Goal: Information Seeking & Learning: Learn about a topic

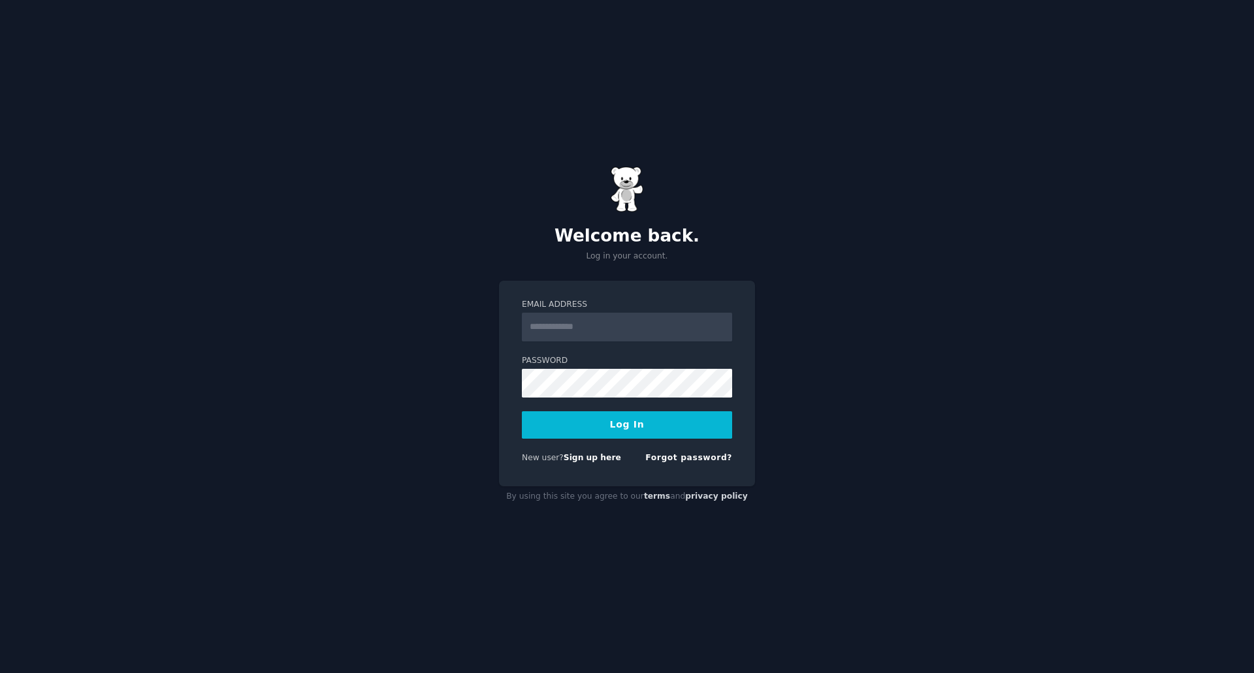
click at [600, 321] on input "Email Address" at bounding box center [627, 327] width 210 height 29
type input "**********"
click at [611, 424] on button "Log In" at bounding box center [627, 424] width 210 height 27
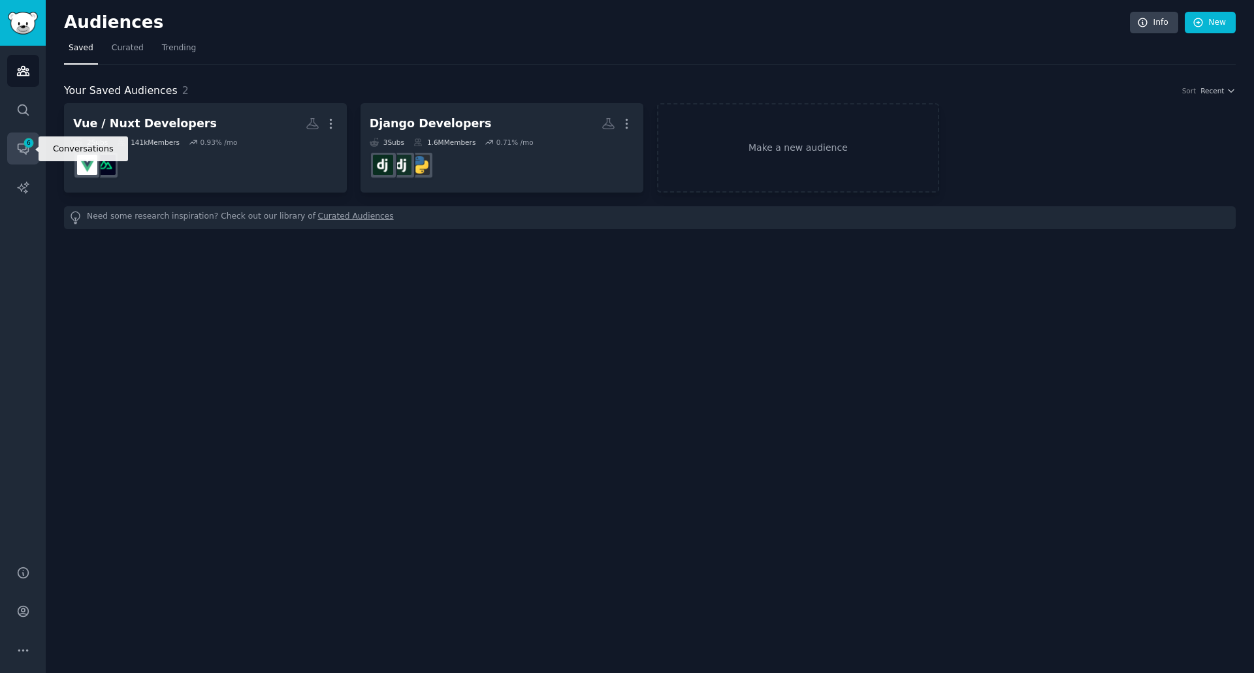
click at [24, 150] on icon "Sidebar" at bounding box center [23, 149] width 10 height 10
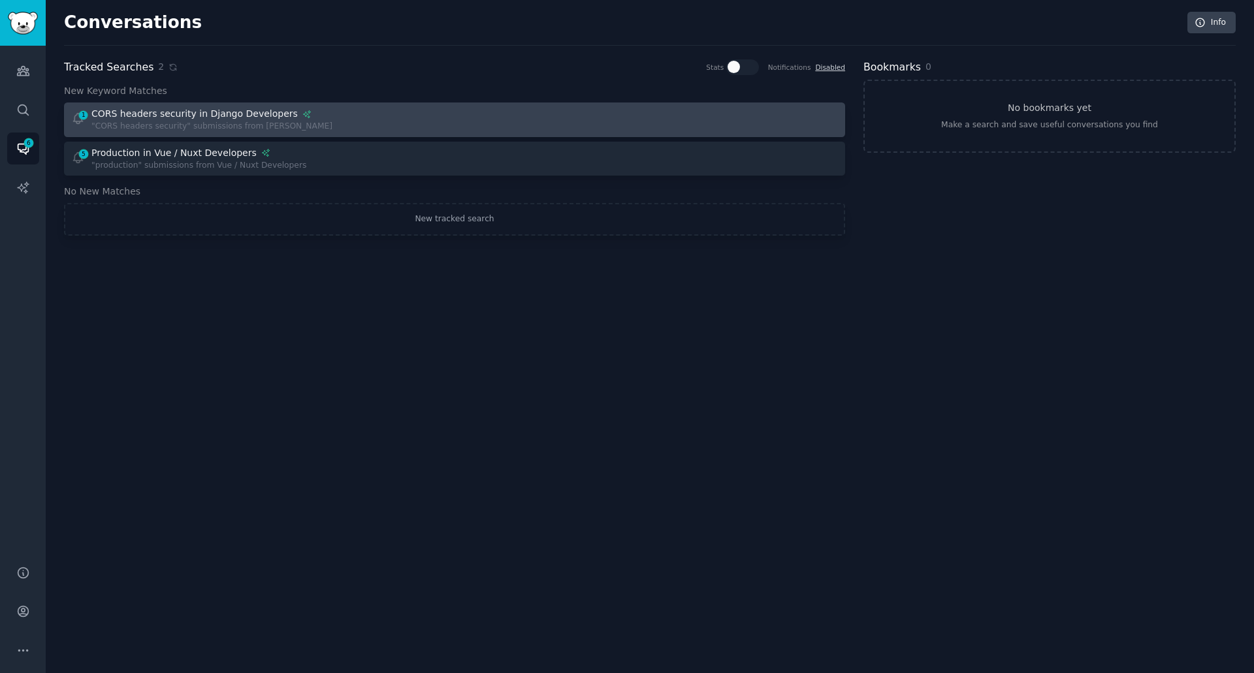
click at [366, 127] on div "1 CORS headers security in Django Developers "CORS headers security" submission…" at bounding box center [258, 119] width 375 height 25
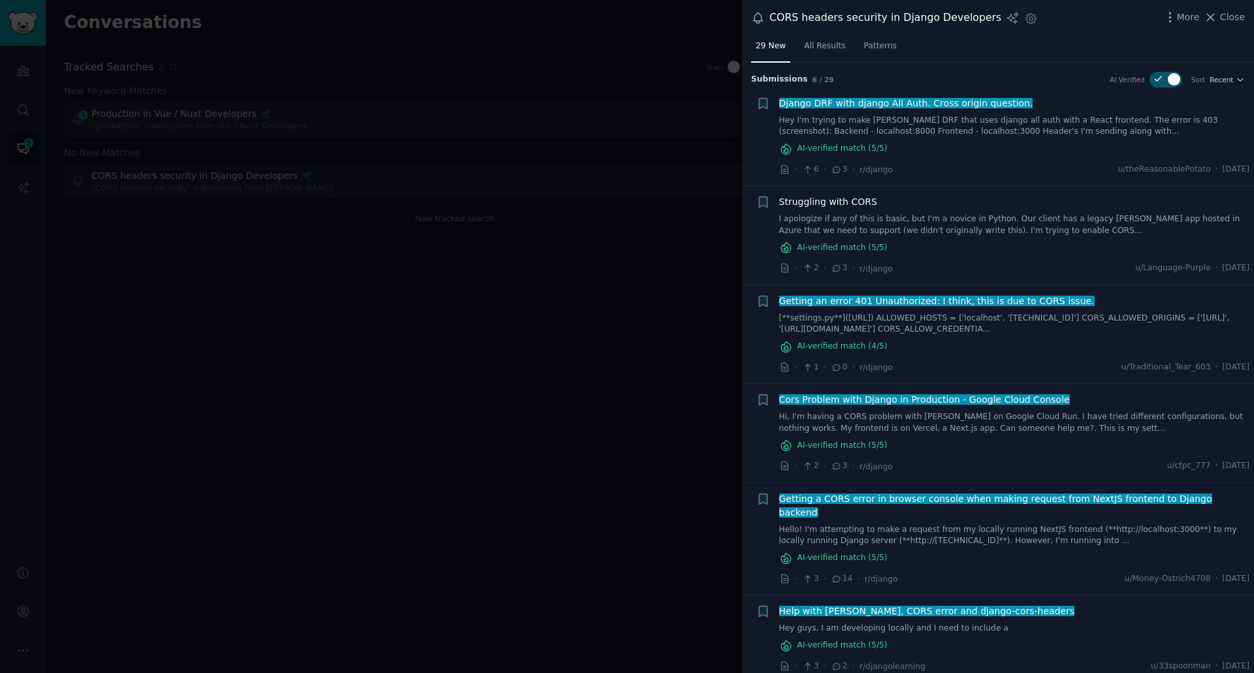
click at [839, 201] on span "Struggling with CORS" at bounding box center [828, 202] width 98 height 14
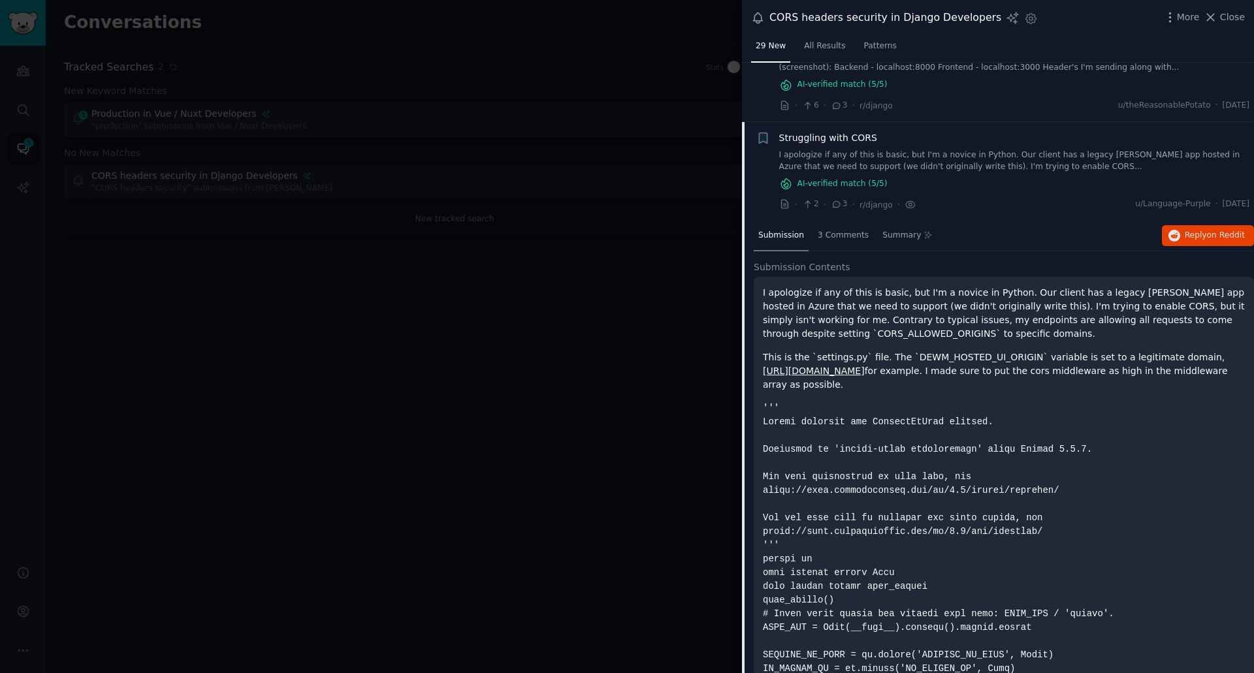
scroll to position [124, 0]
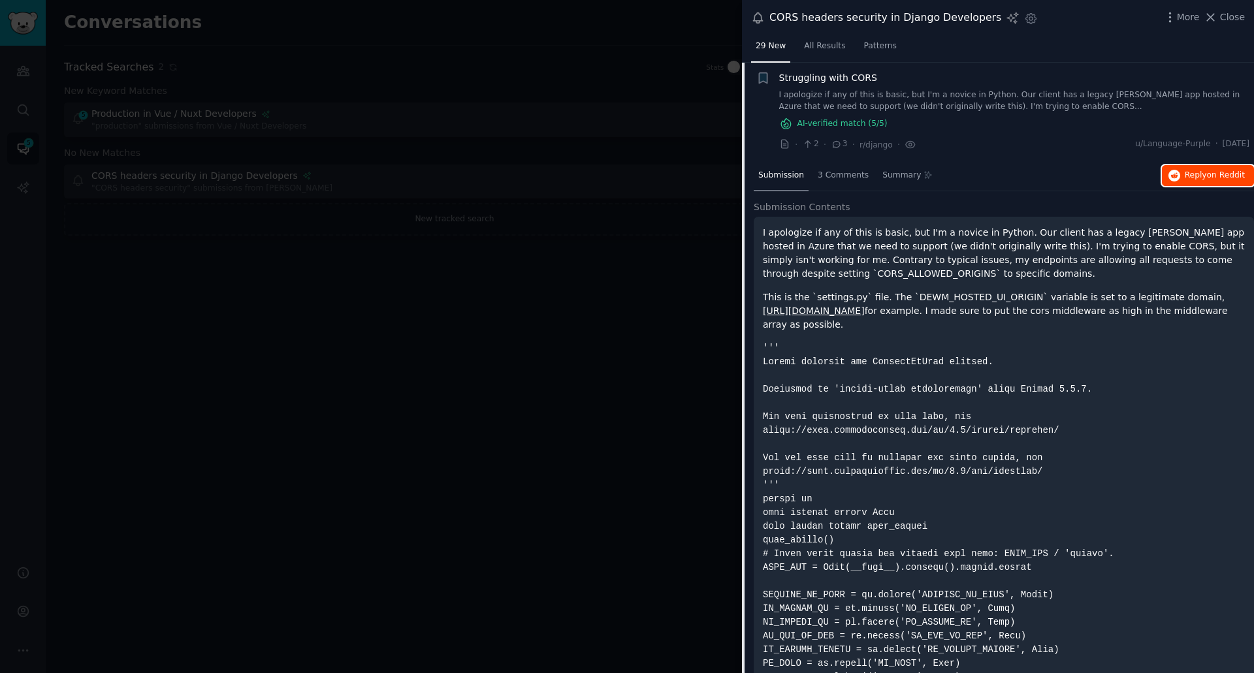
click at [1200, 169] on button "Reply on Reddit" at bounding box center [1208, 175] width 92 height 21
click at [1233, 18] on span "Close" at bounding box center [1232, 17] width 25 height 14
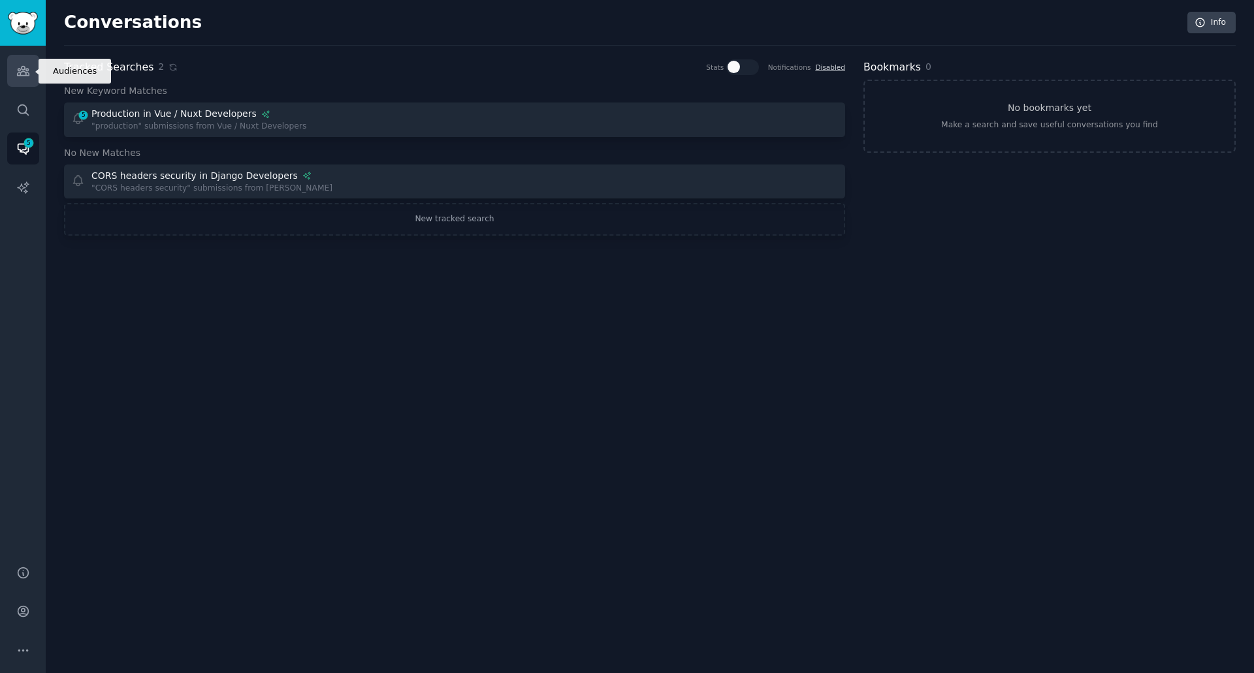
click at [29, 78] on link "Audiences" at bounding box center [23, 71] width 32 height 32
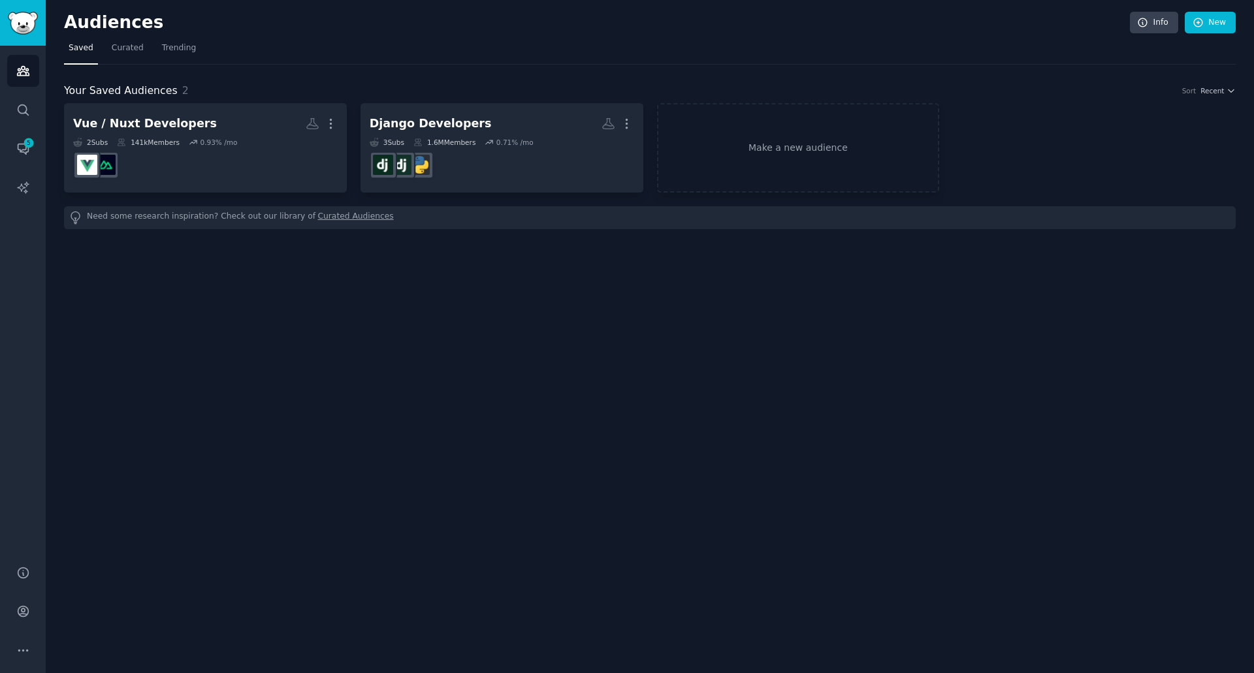
click at [337, 212] on link "Curated Audiences" at bounding box center [356, 218] width 76 height 14
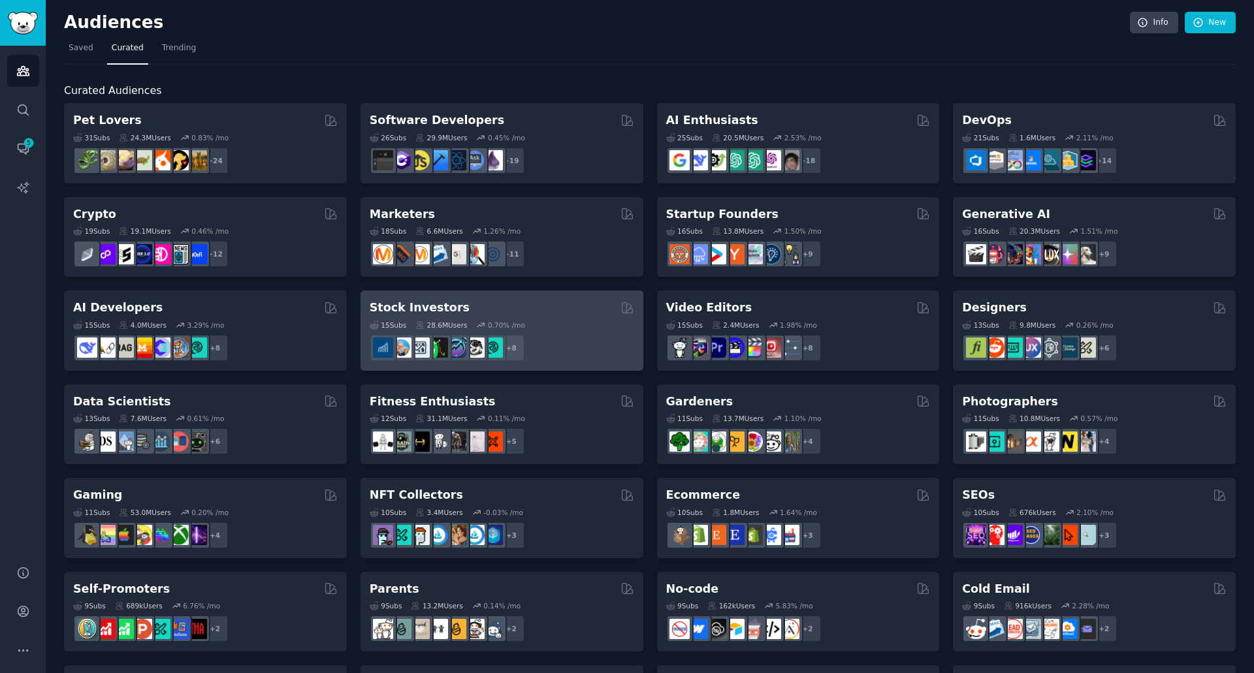
click at [432, 308] on h2 "Stock Investors" at bounding box center [420, 308] width 100 height 16
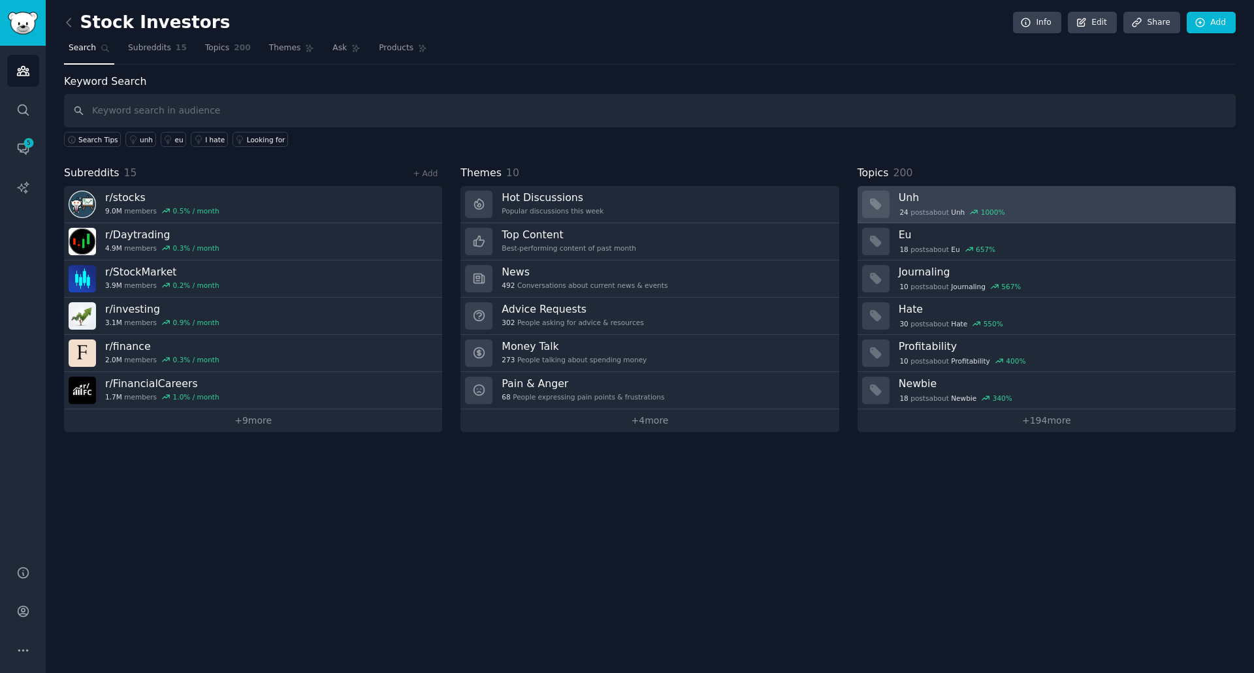
click at [1146, 208] on div "24 post s about Unh 1000 %" at bounding box center [1063, 212] width 328 height 12
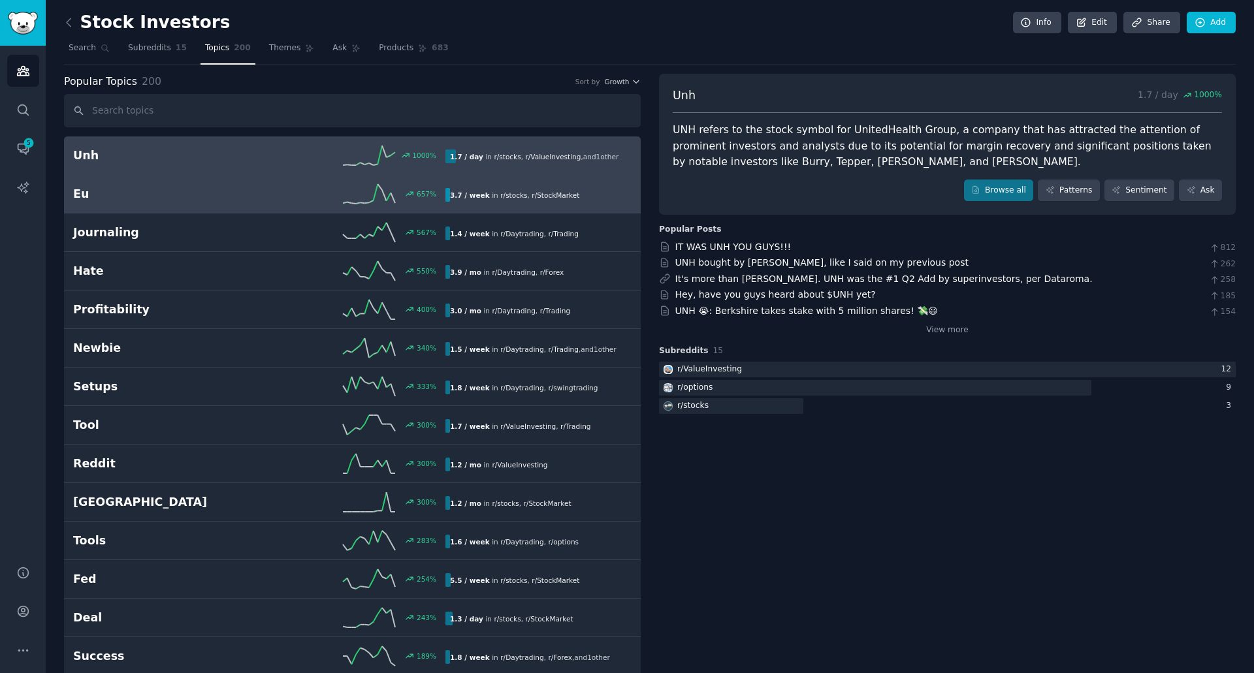
click at [289, 182] on link "Eu 657 % 3.7 / week in r/ stocks , r/ StockMarket" at bounding box center [352, 194] width 577 height 39
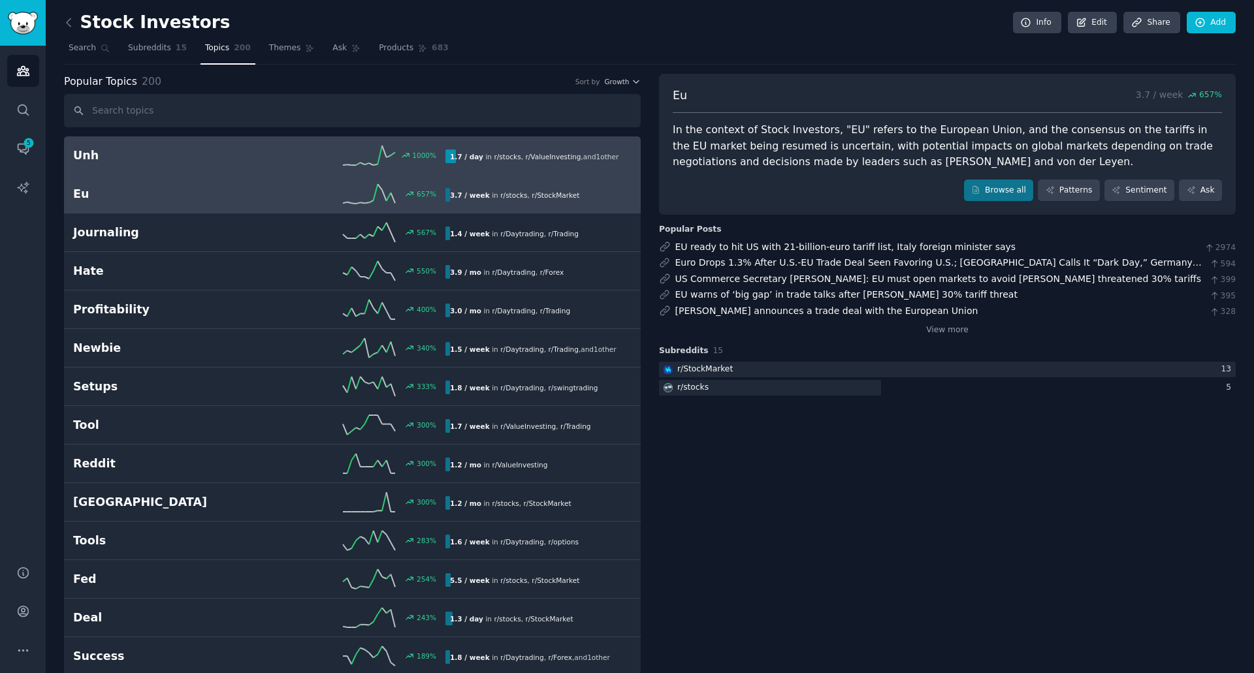
click at [298, 163] on div "1000 %" at bounding box center [352, 156] width 186 height 20
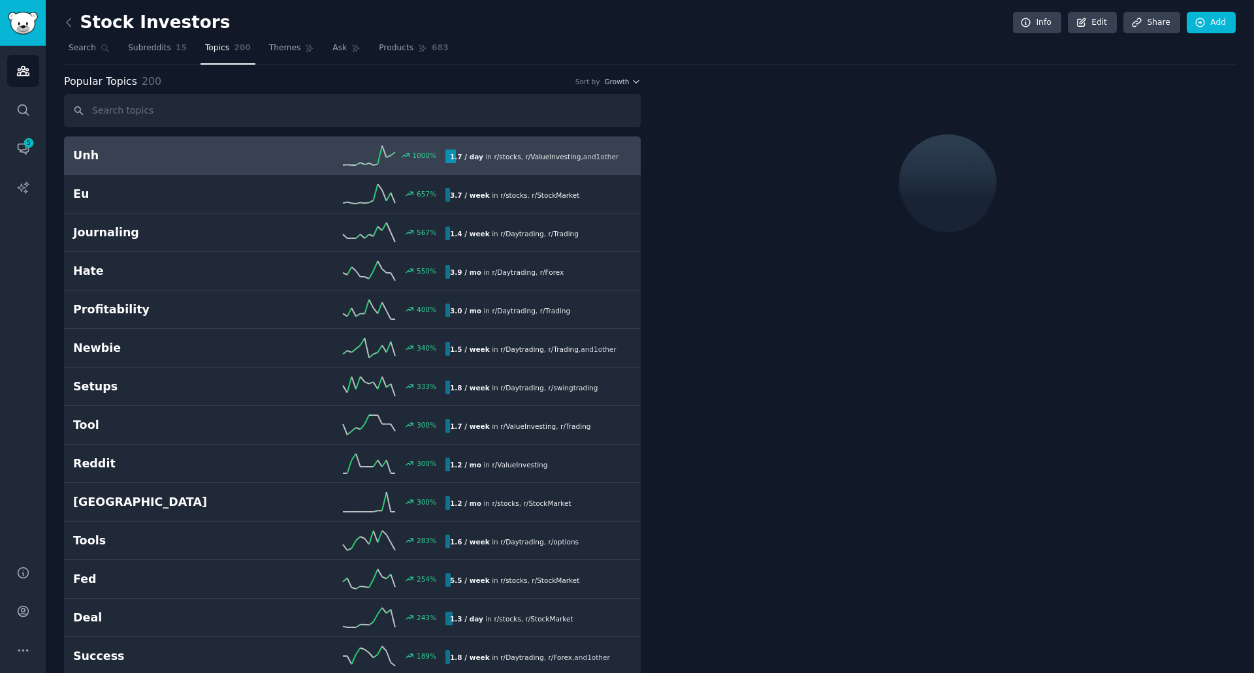
click at [298, 163] on div "1000 %" at bounding box center [352, 156] width 186 height 20
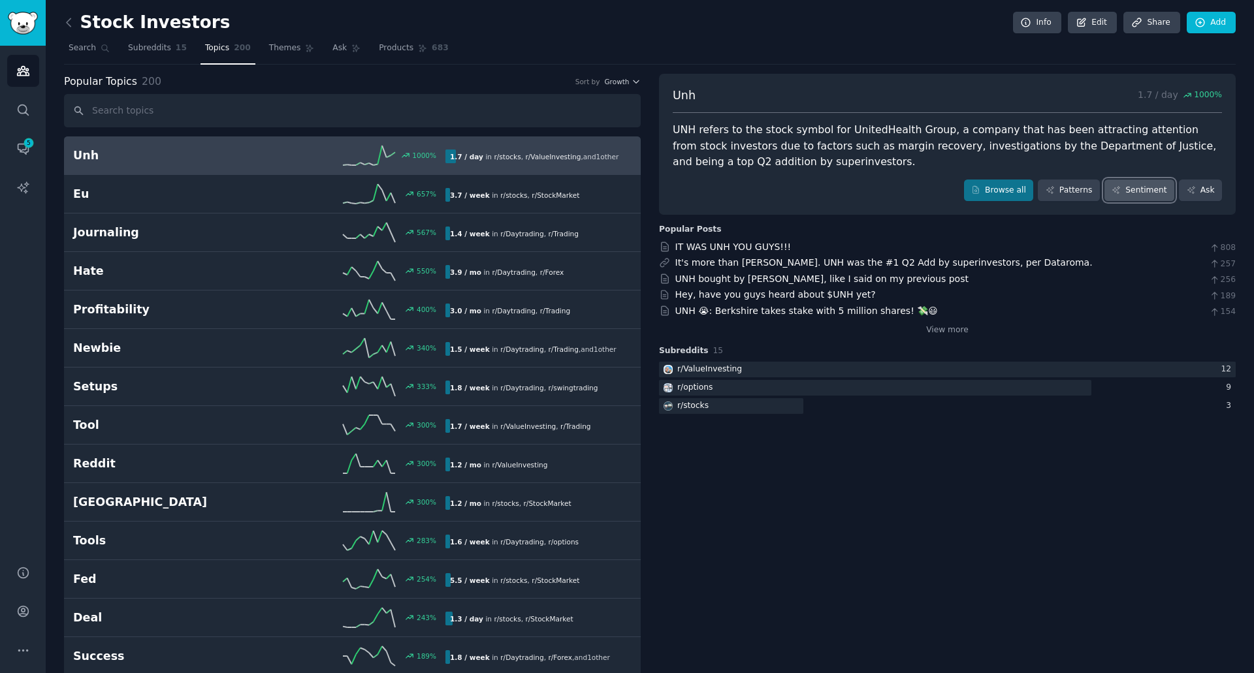
click at [1129, 187] on link "Sentiment" at bounding box center [1139, 191] width 70 height 22
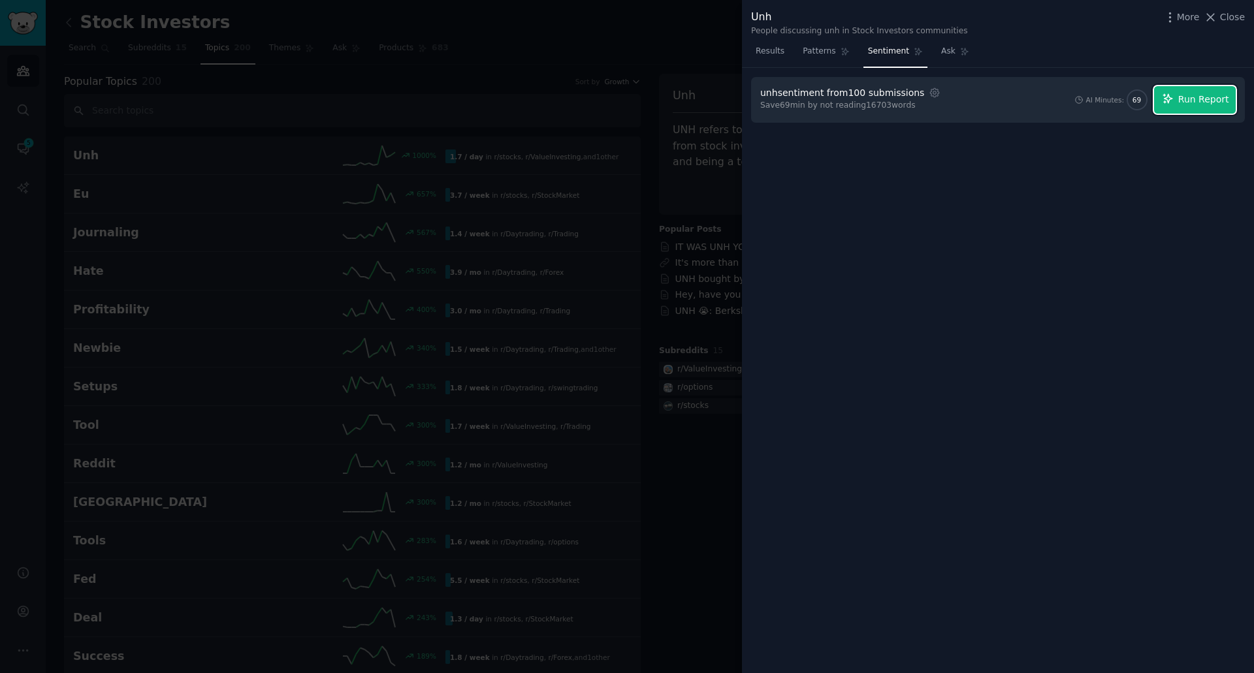
click at [1204, 106] on button "Run Report" at bounding box center [1195, 99] width 82 height 27
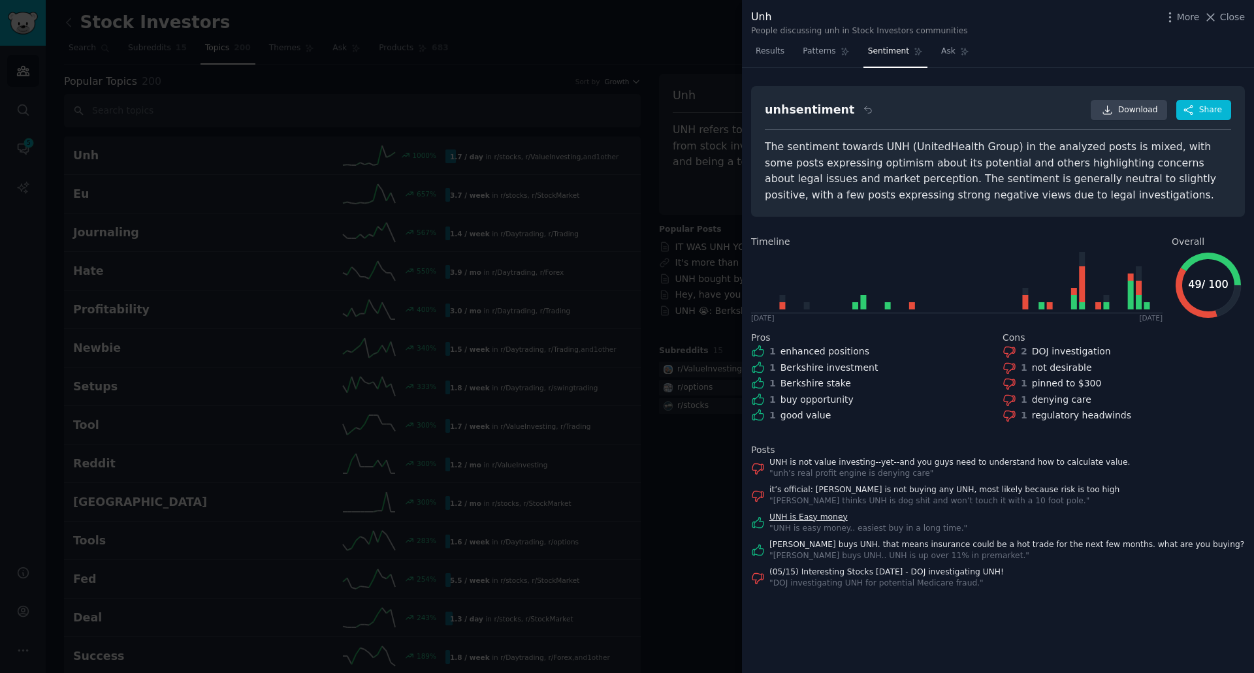
click at [792, 519] on link "UNH is Easy money" at bounding box center [868, 518] width 198 height 12
click at [878, 466] on link "UNH is not value investing--yet--and you guys need to understand how to calcula…" at bounding box center [949, 463] width 361 height 12
click at [1230, 14] on span "Close" at bounding box center [1232, 17] width 25 height 14
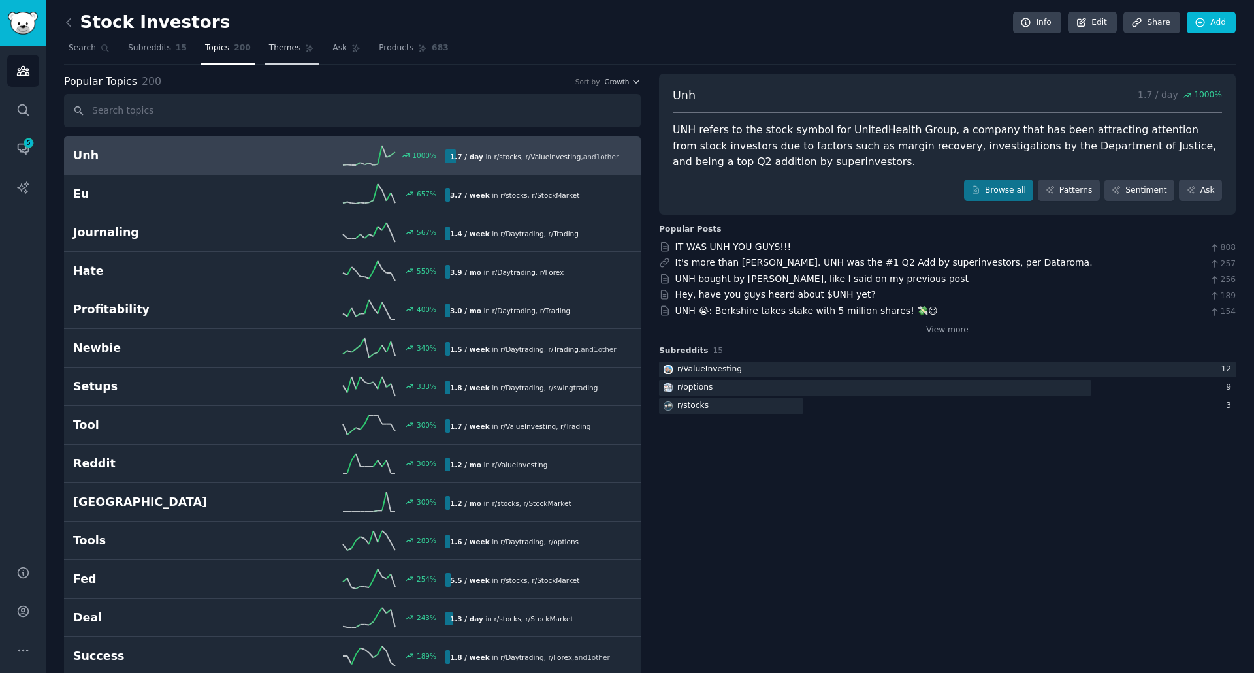
click at [271, 46] on span "Themes" at bounding box center [285, 48] width 32 height 12
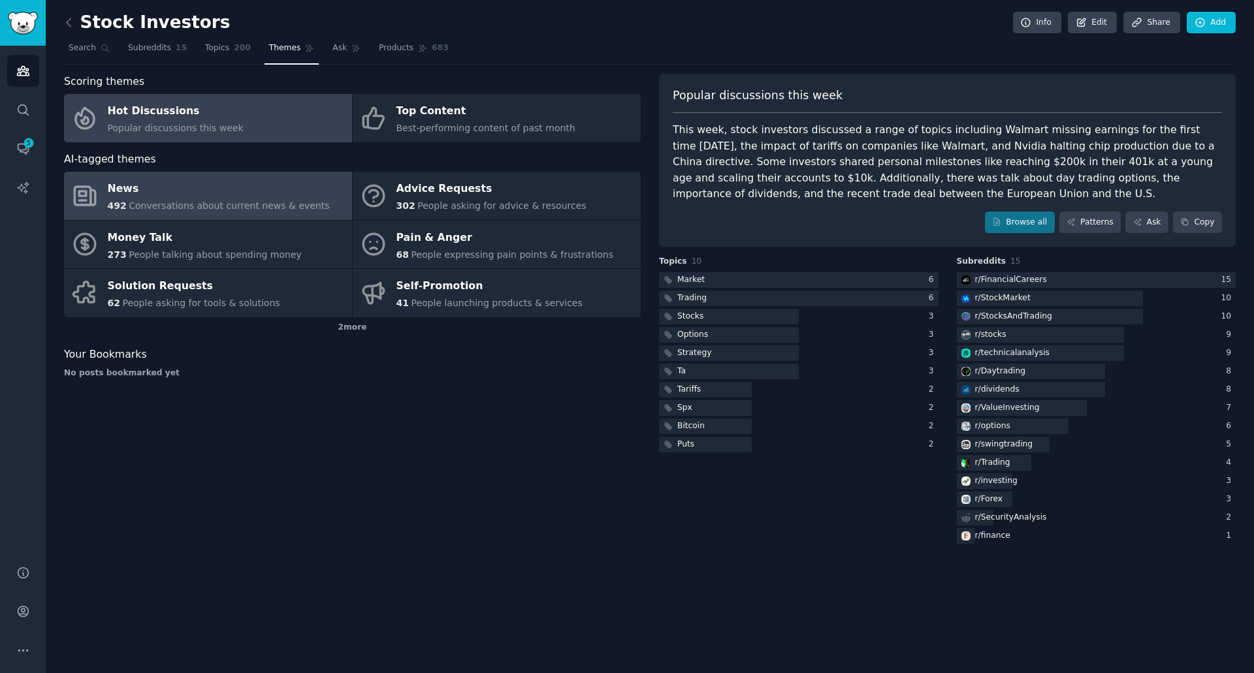
click at [241, 208] on span "Conversations about current news & events" at bounding box center [229, 206] width 201 height 10
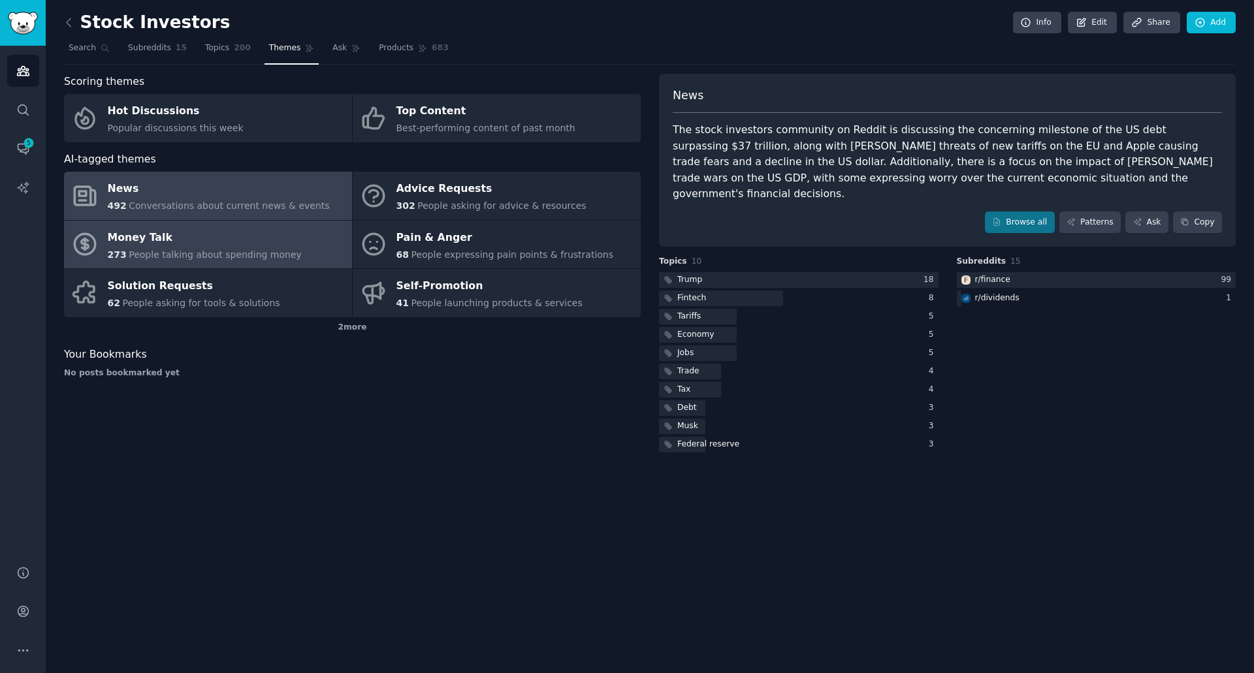
click at [186, 261] on div "273 People talking about spending money" at bounding box center [205, 255] width 194 height 14
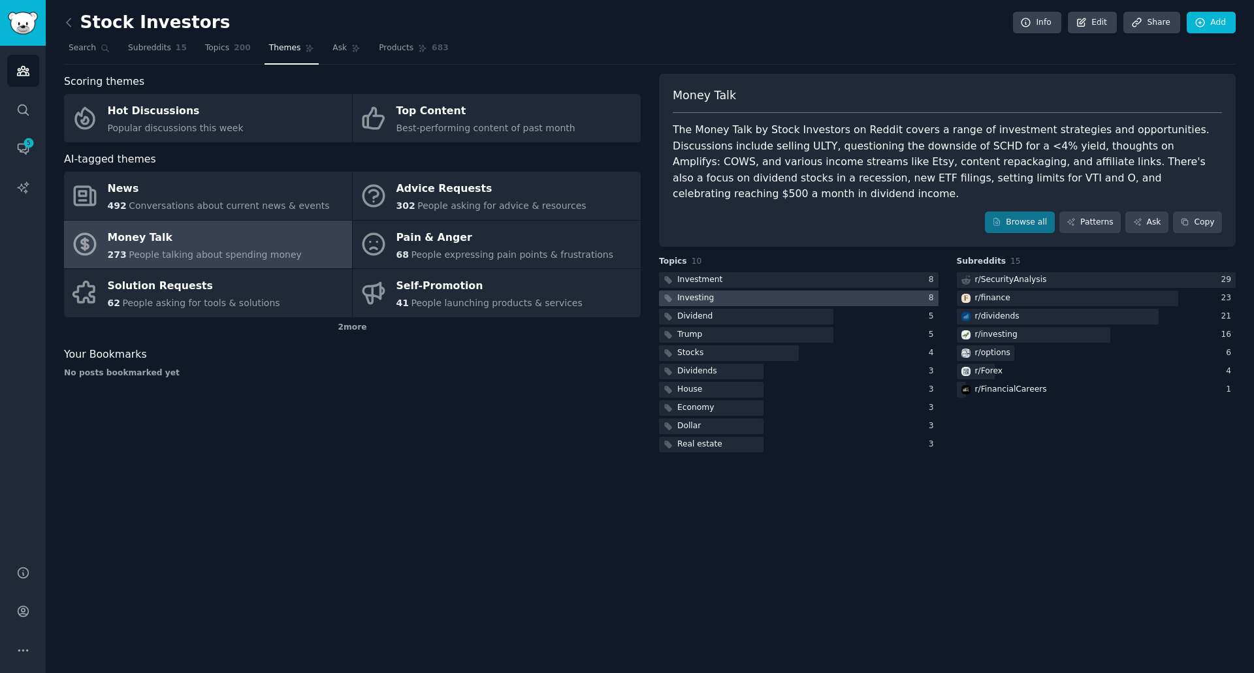
click at [689, 293] on div "Investing" at bounding box center [695, 299] width 37 height 12
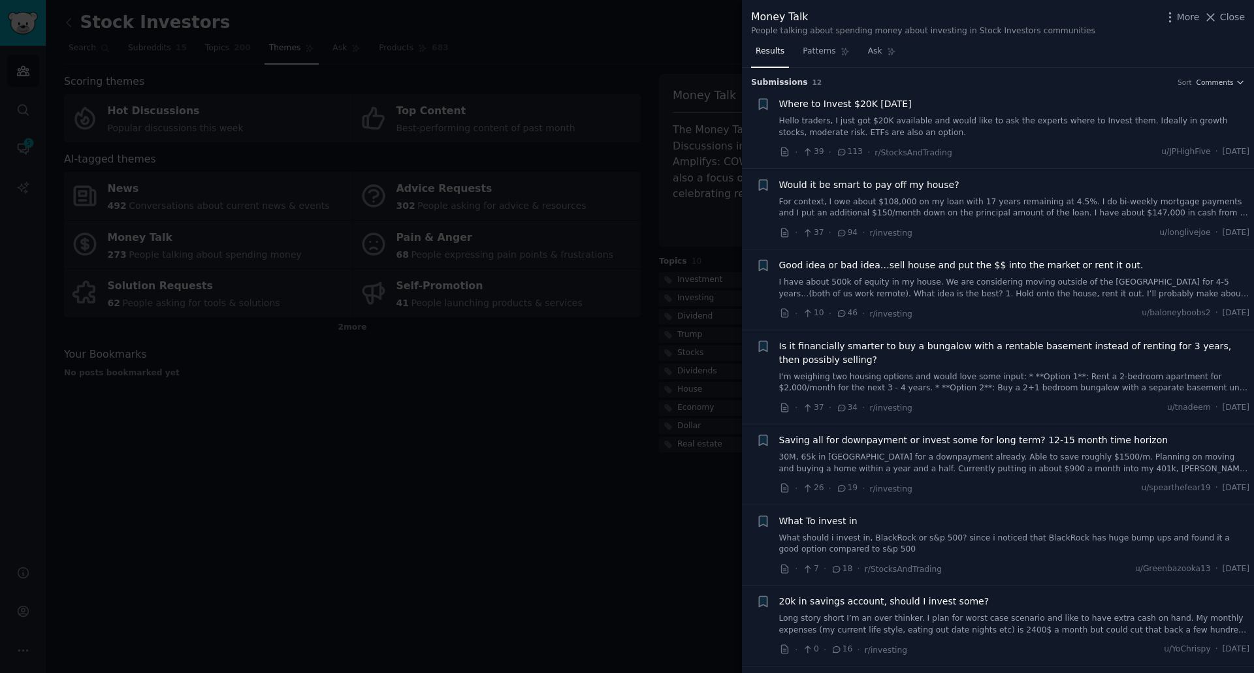
click at [839, 101] on span "Where to Invest $20K [DATE]" at bounding box center [845, 104] width 133 height 14
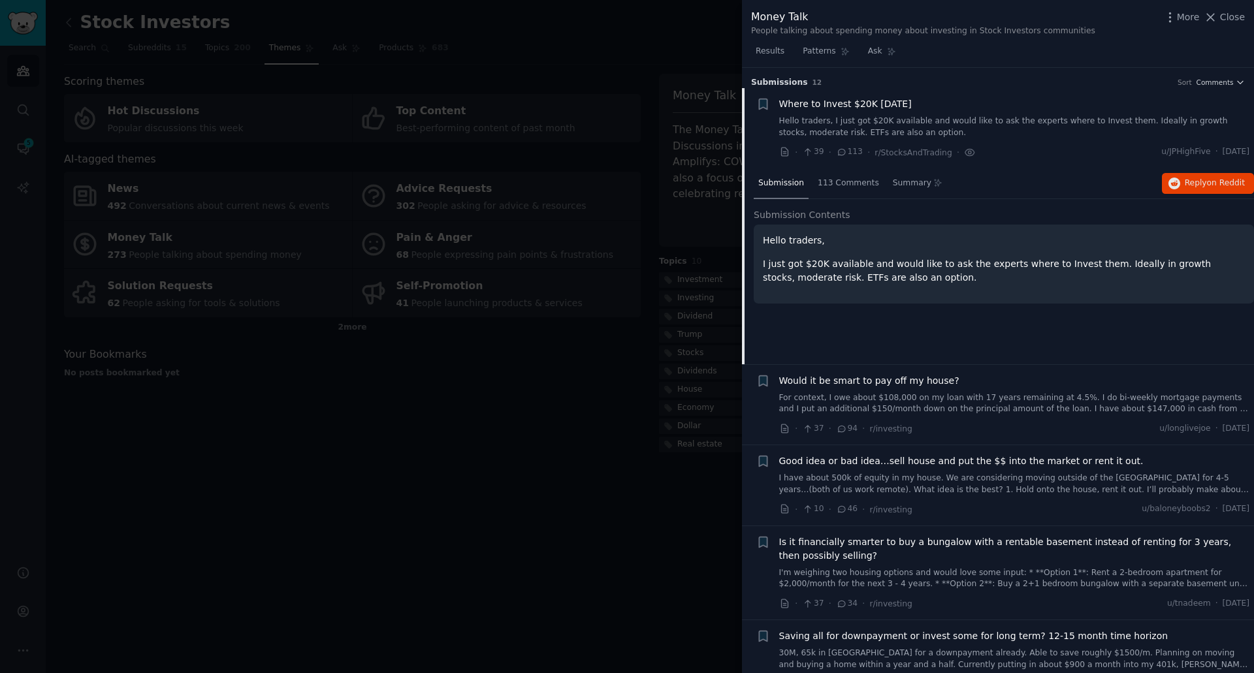
scroll to position [21, 0]
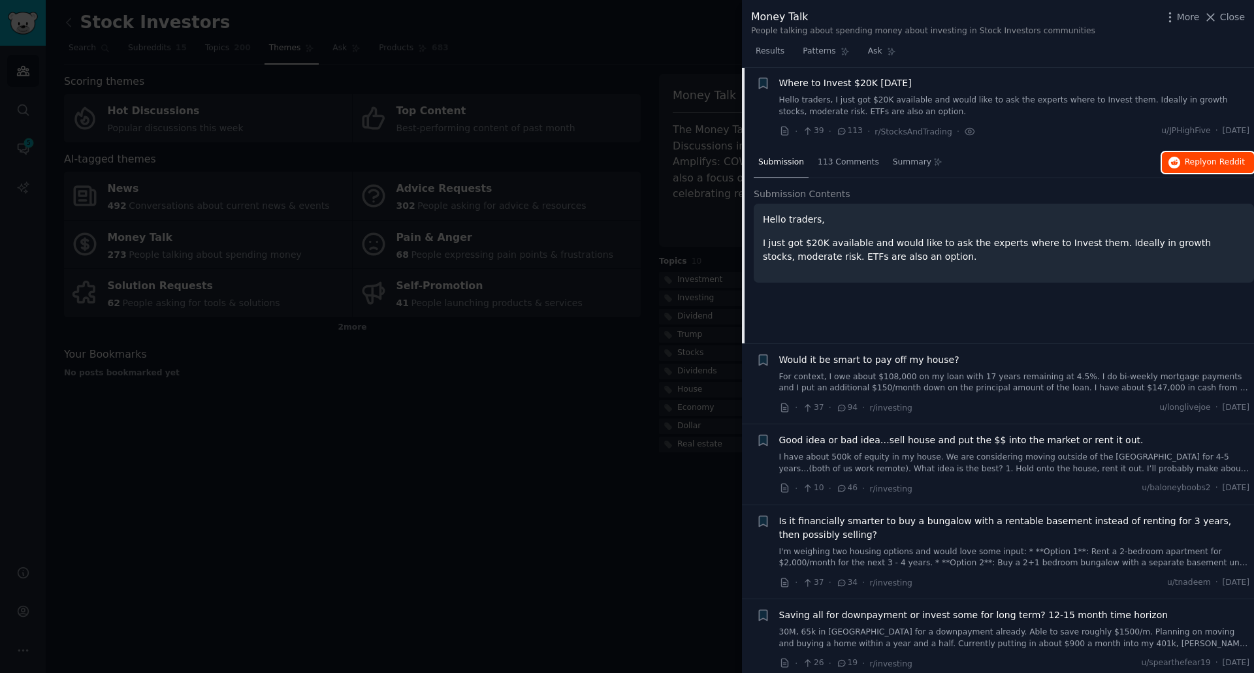
click at [1207, 157] on span "on Reddit" at bounding box center [1226, 161] width 38 height 9
click at [1244, 20] on span "Close" at bounding box center [1232, 17] width 25 height 14
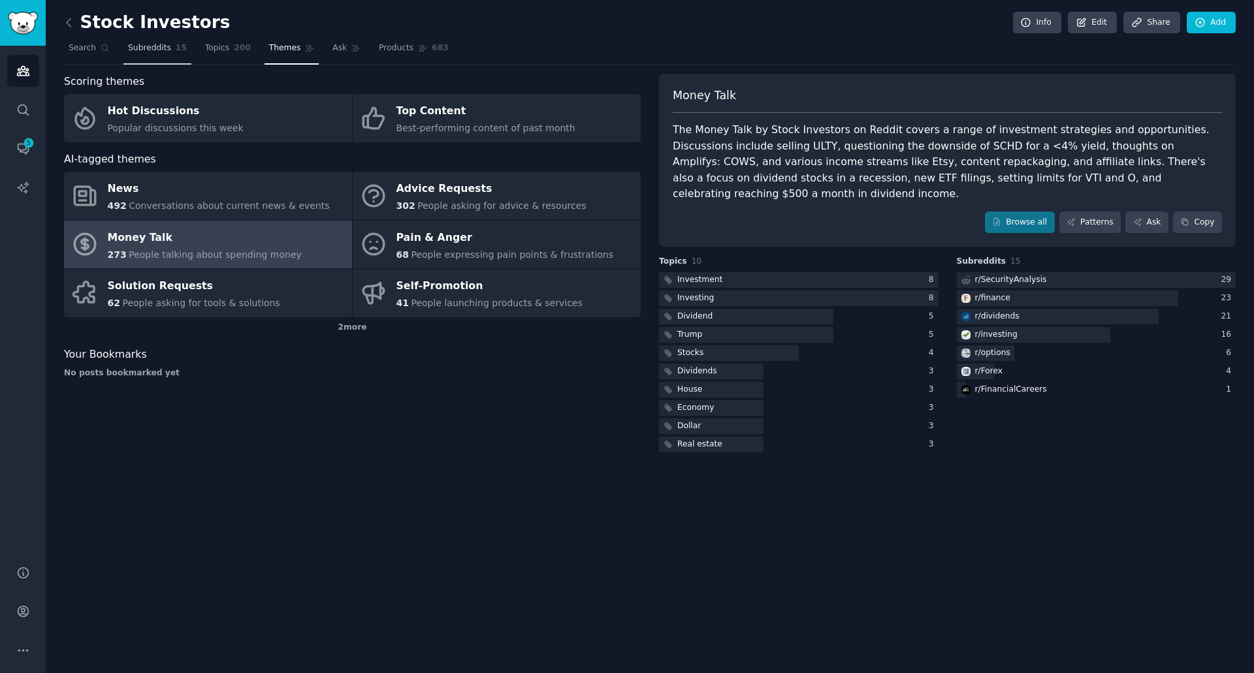
click at [160, 54] on link "Subreddits 15" at bounding box center [157, 51] width 68 height 27
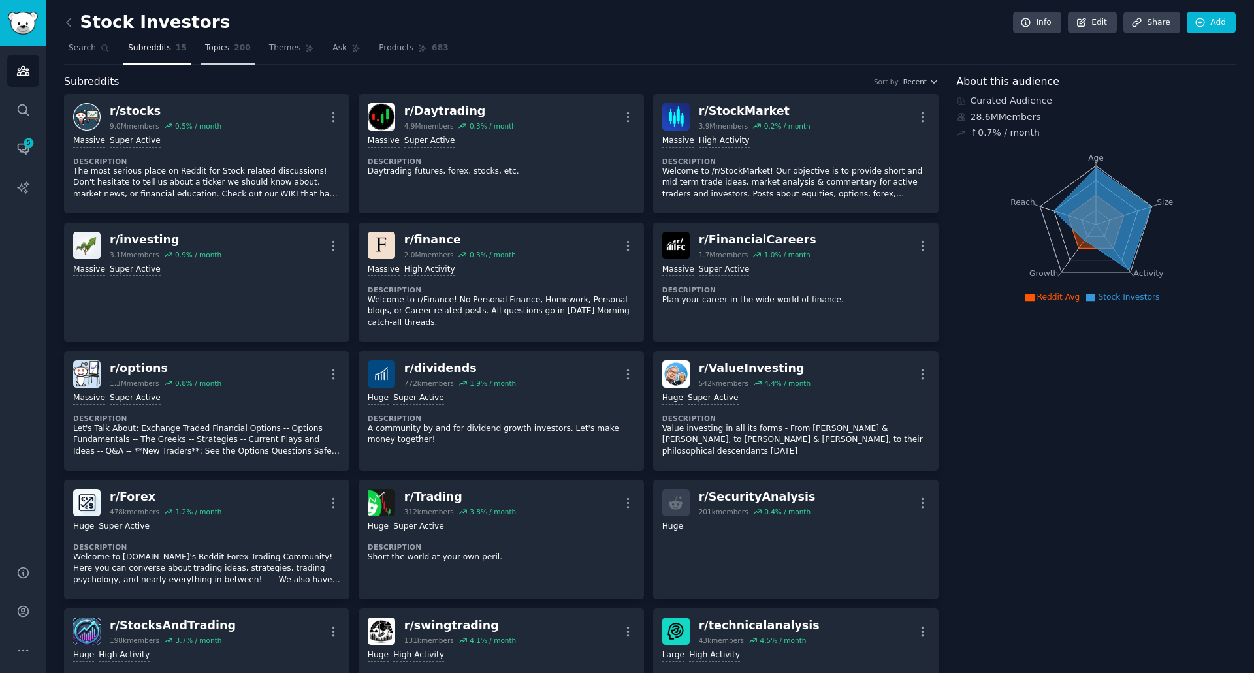
click at [234, 46] on span "200" at bounding box center [242, 48] width 17 height 12
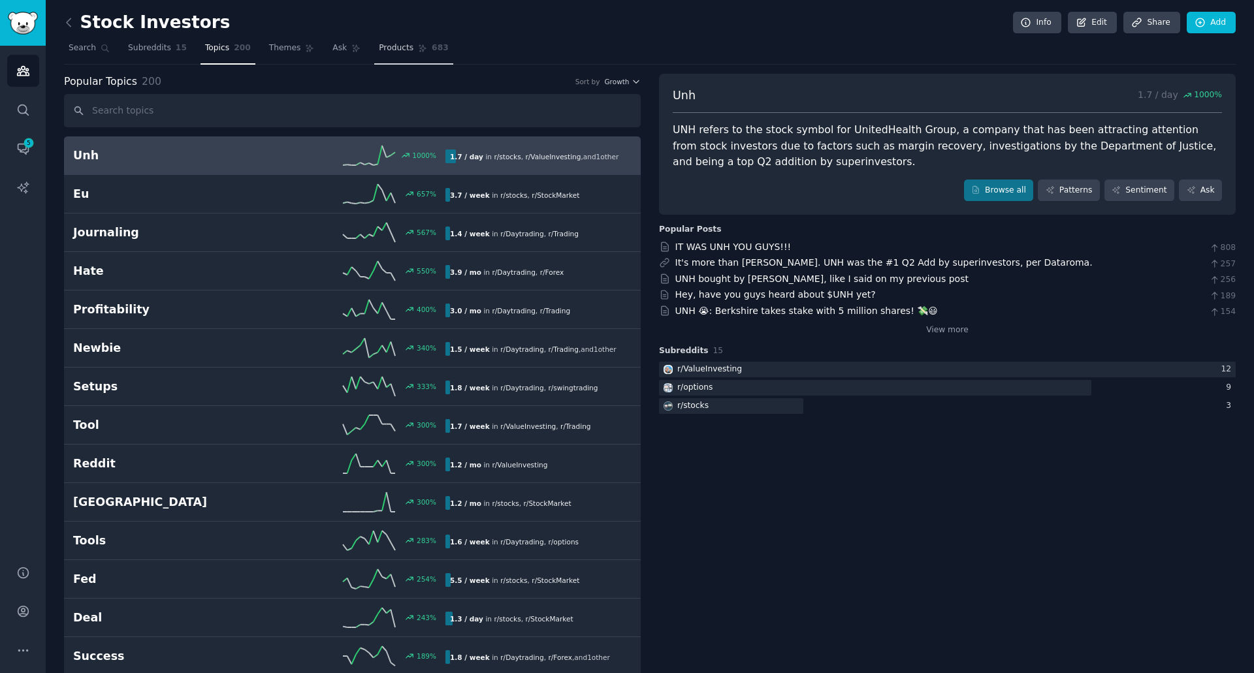
click at [432, 48] on span "683" at bounding box center [440, 48] width 17 height 12
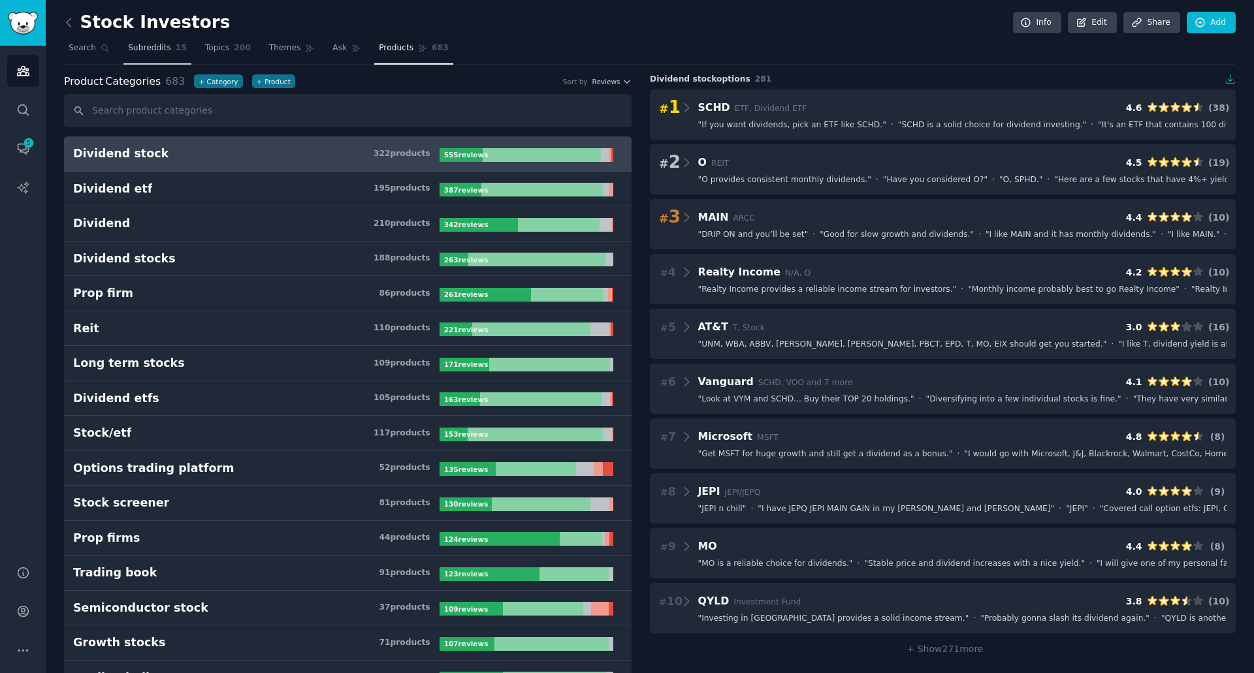
click at [154, 52] on span "Subreddits" at bounding box center [149, 48] width 43 height 12
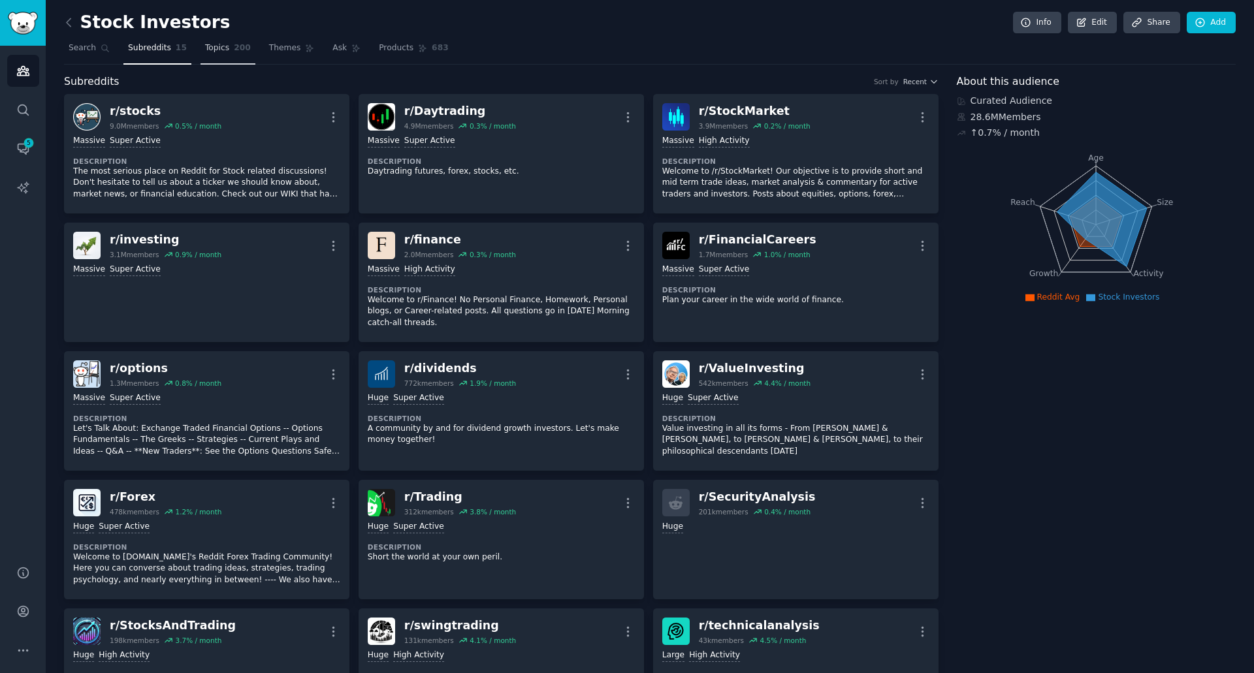
click at [205, 42] on span "Topics" at bounding box center [217, 48] width 24 height 12
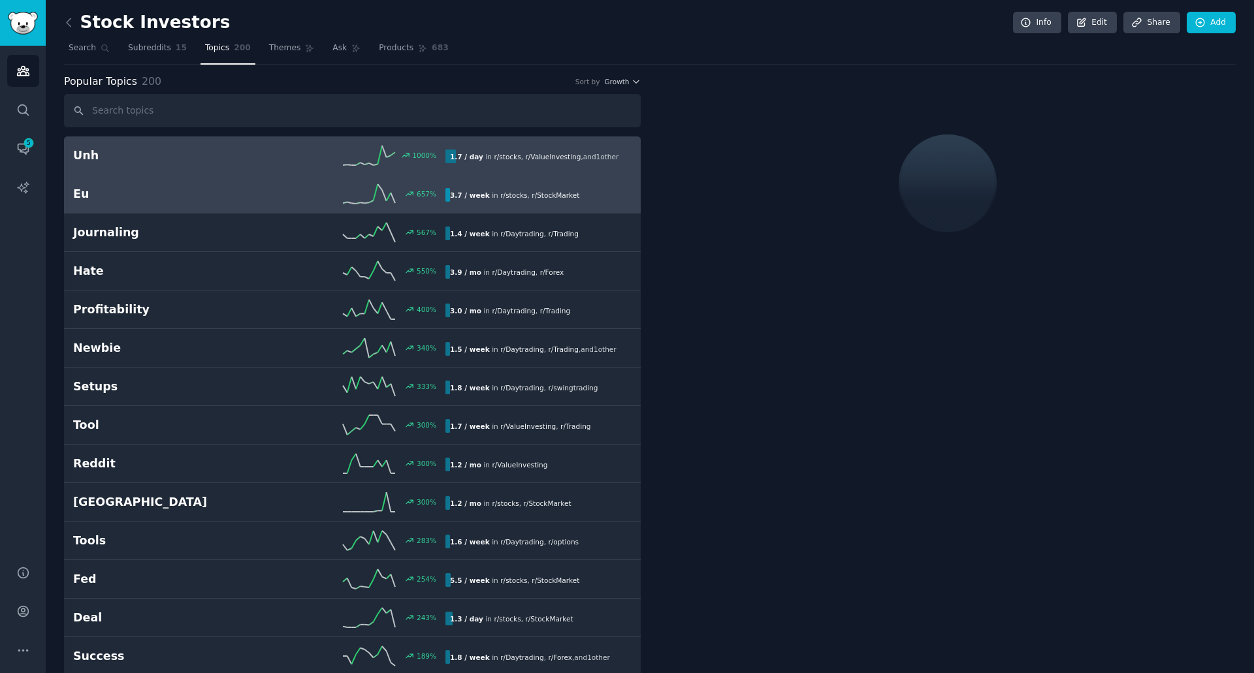
click at [155, 181] on link "Eu 657 % 3.7 / week in r/ stocks , r/ StockMarket" at bounding box center [352, 194] width 577 height 39
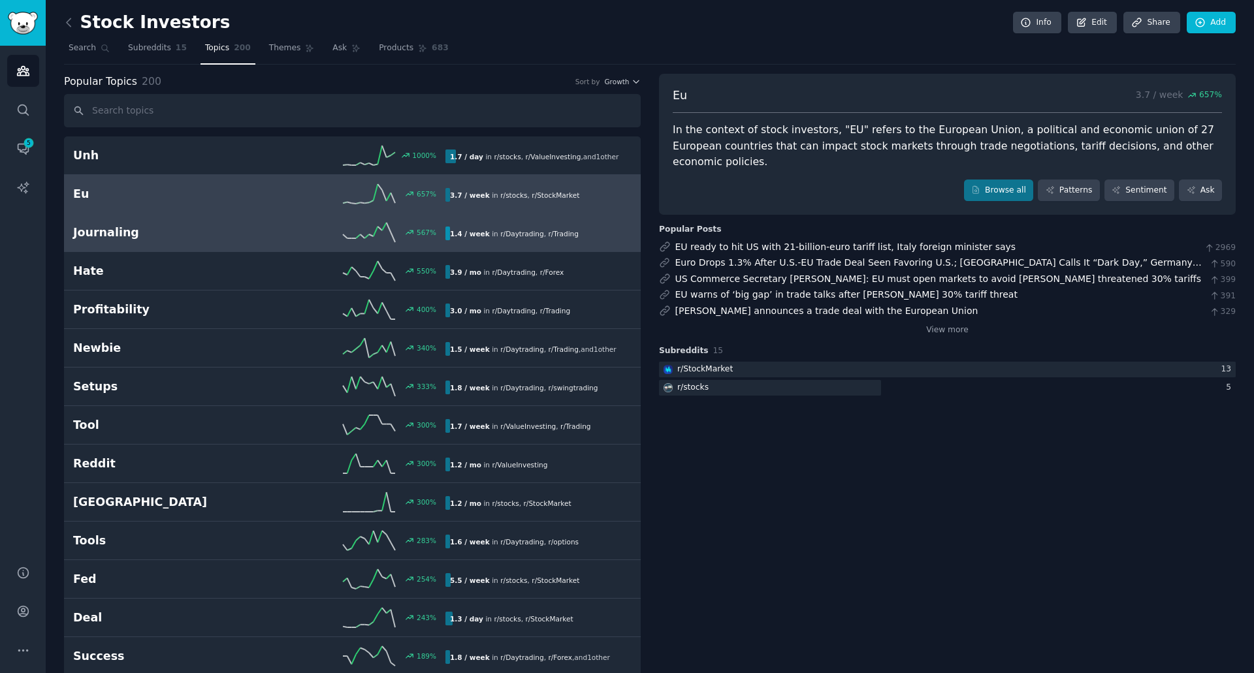
click at [236, 248] on link "Journaling 567 % 1.4 / week in r/ Daytrading , r/ Trading" at bounding box center [352, 233] width 577 height 39
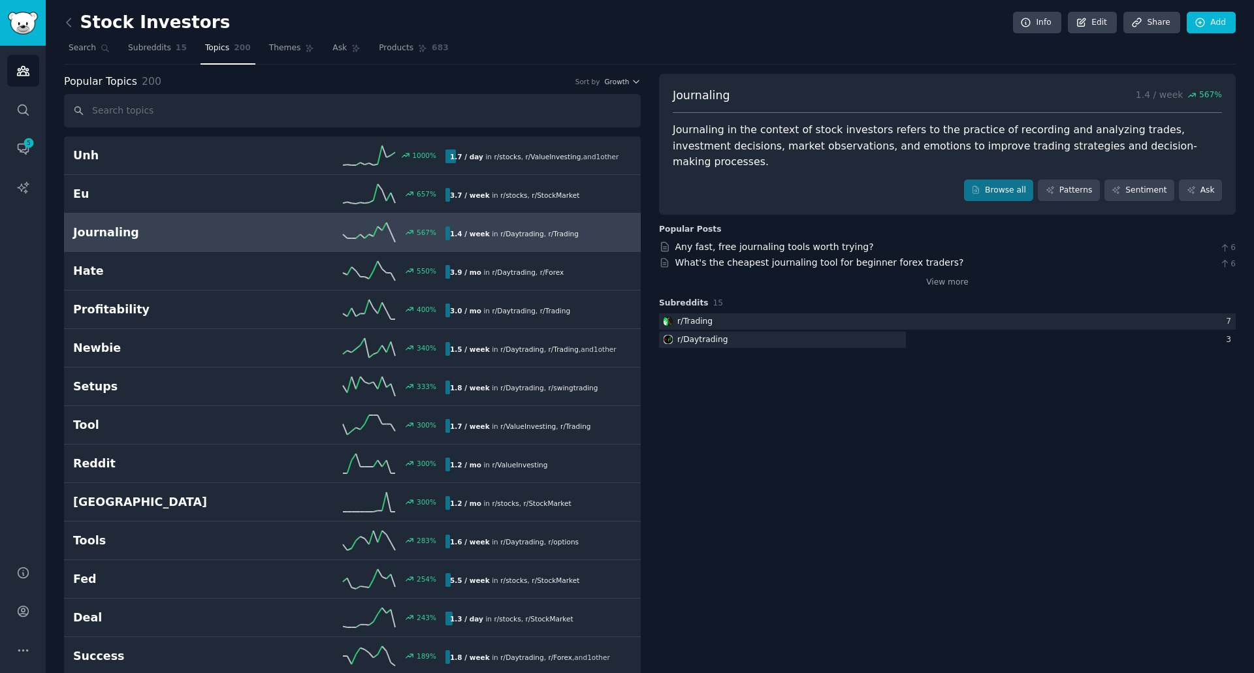
drag, startPoint x: 236, startPoint y: 247, endPoint x: 926, endPoint y: 395, distance: 705.4
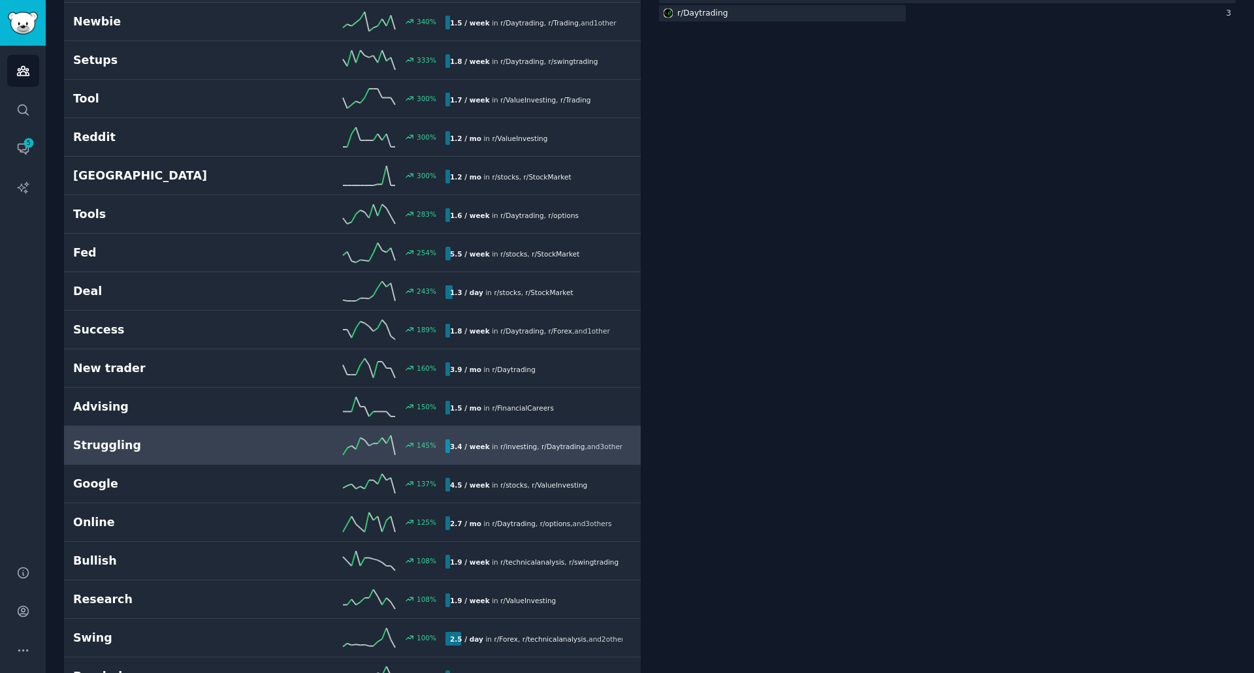
scroll to position [436, 0]
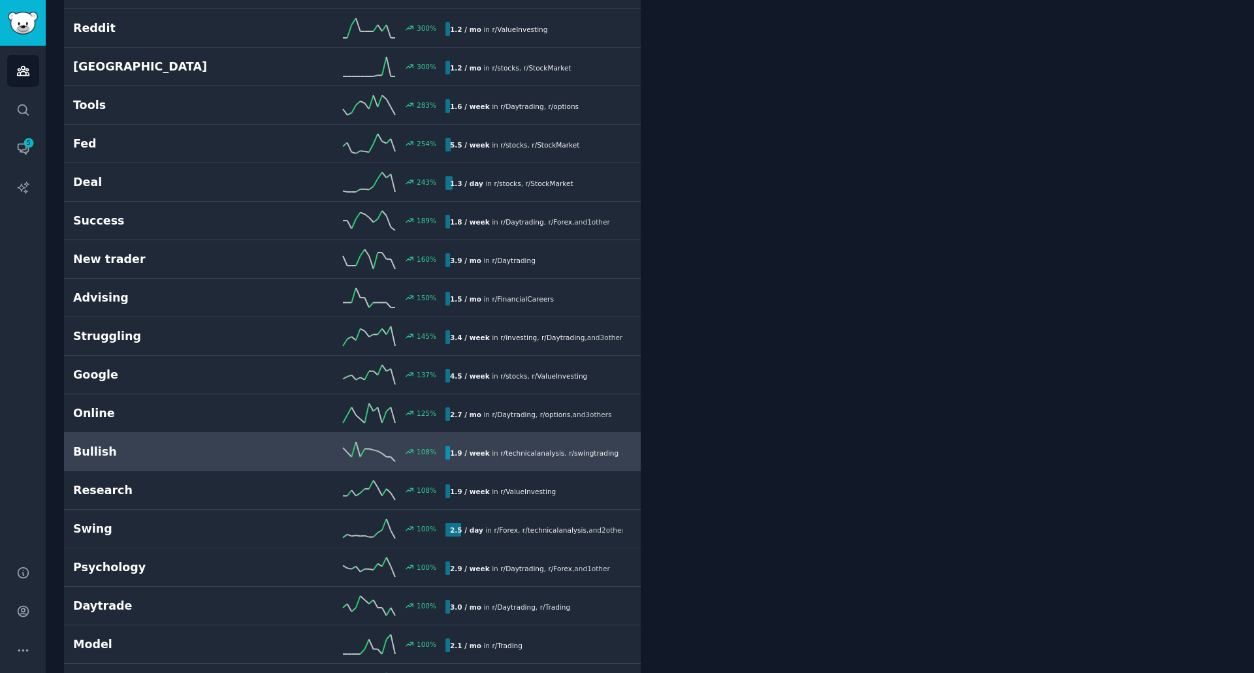
click at [195, 465] on link "Bullish 108 % 1.9 / week in r/ technicalanalysis , r/ swingtrading" at bounding box center [352, 452] width 577 height 39
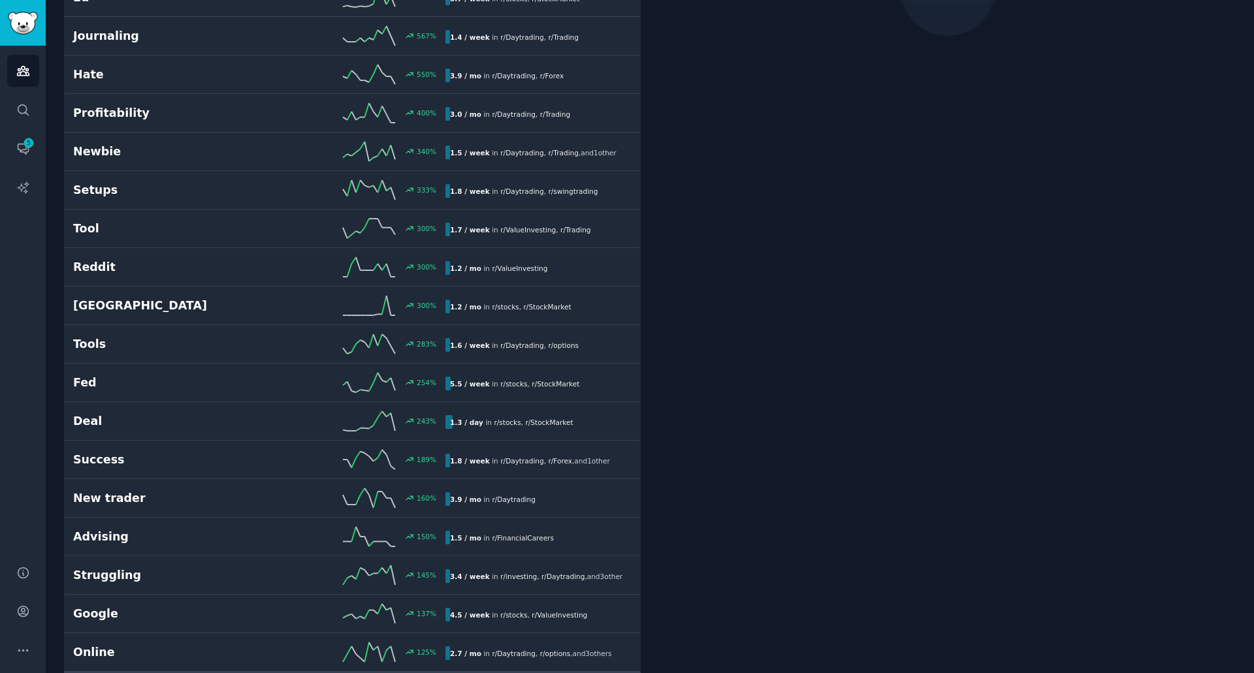
scroll to position [74, 0]
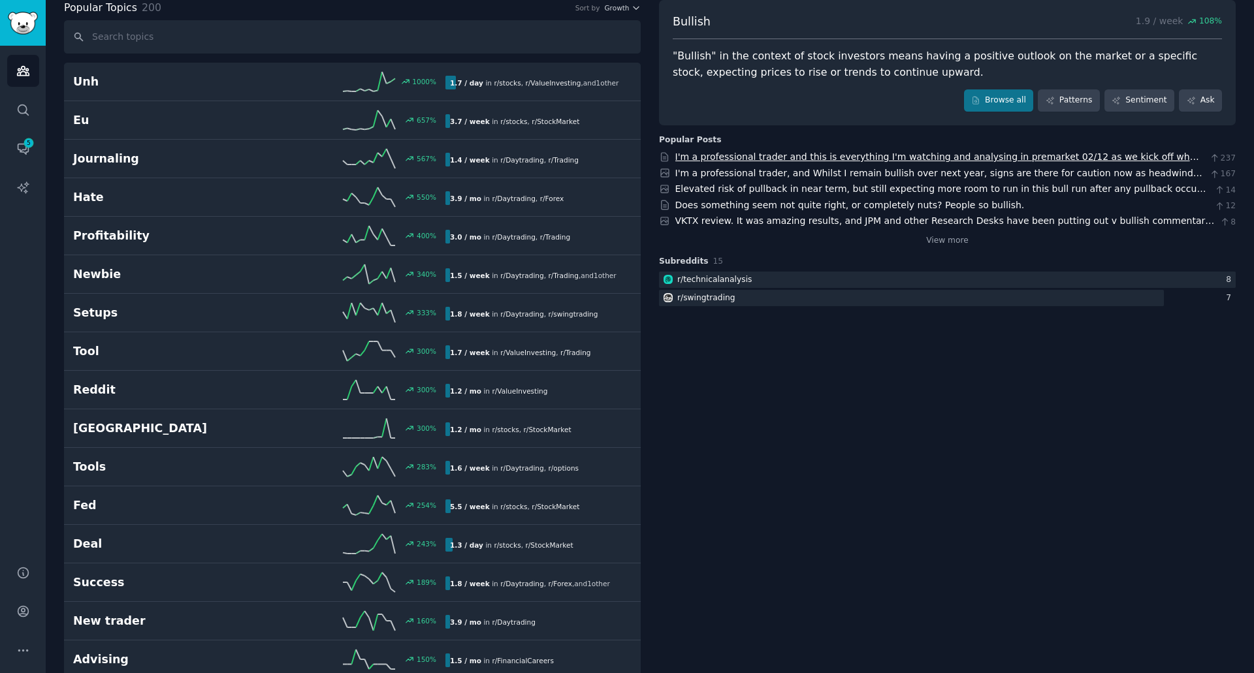
click at [862, 157] on link "I'm a professional trader and this is everything I'm watching and analysing in …" at bounding box center [937, 164] width 524 height 24
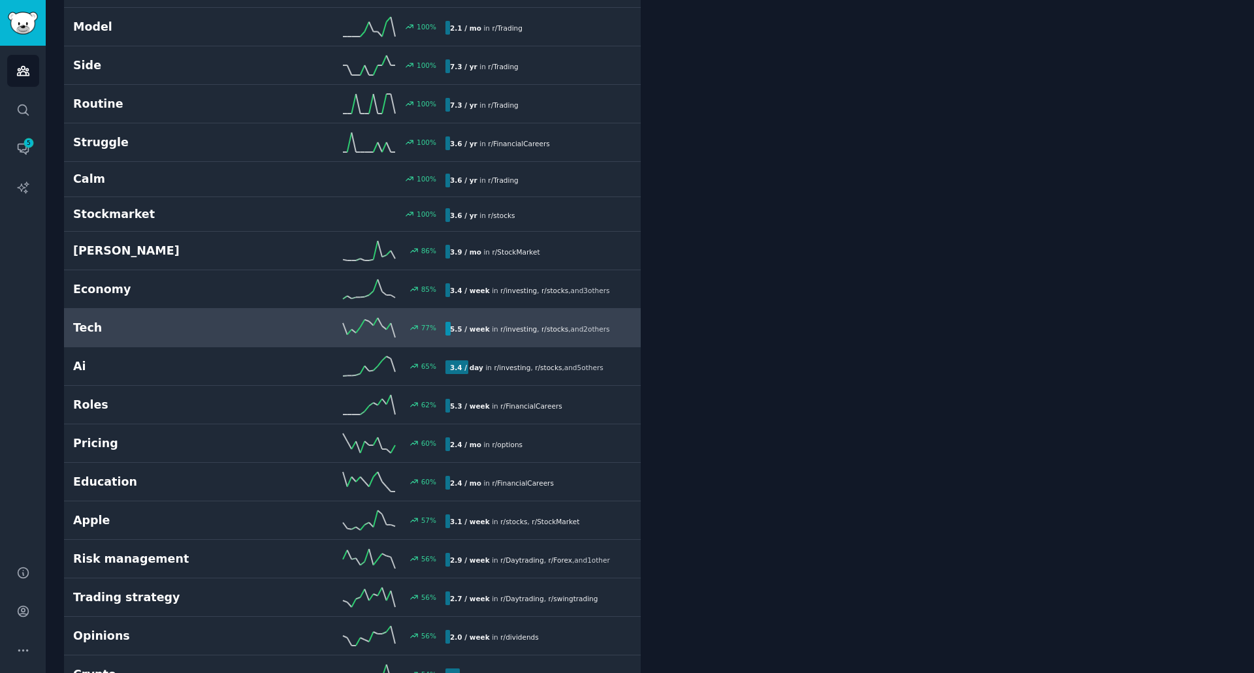
scroll to position [0, 0]
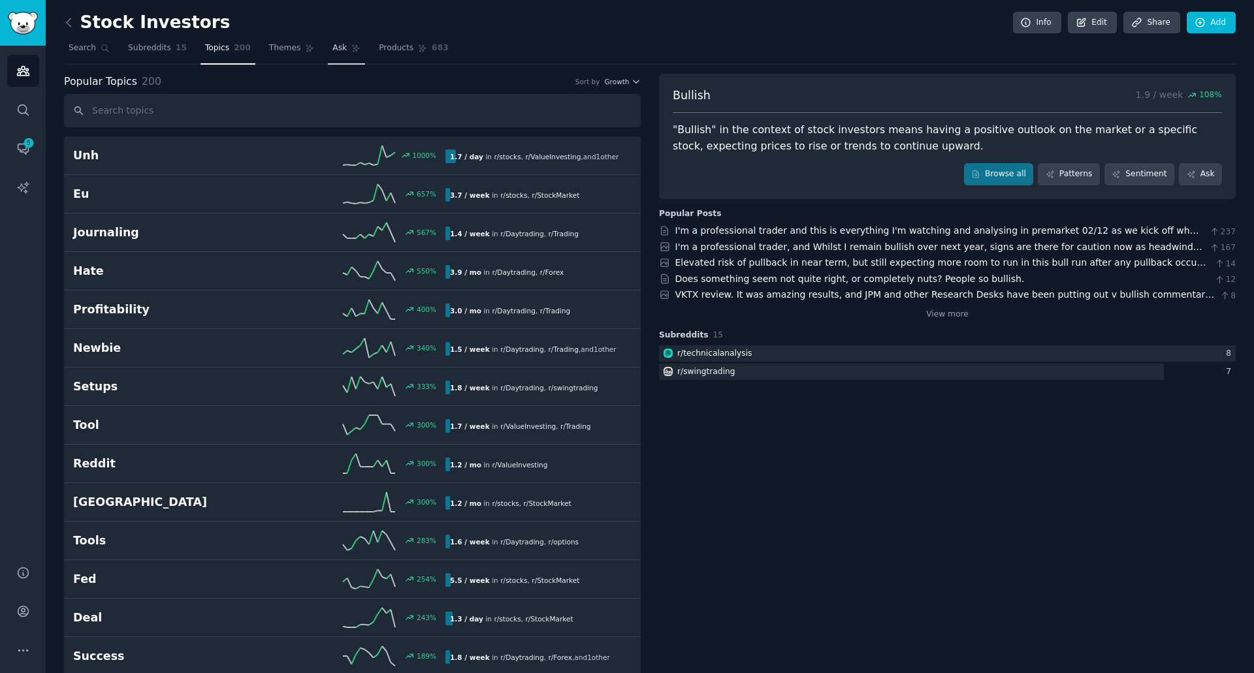
click at [342, 49] on link "Ask" at bounding box center [346, 51] width 37 height 27
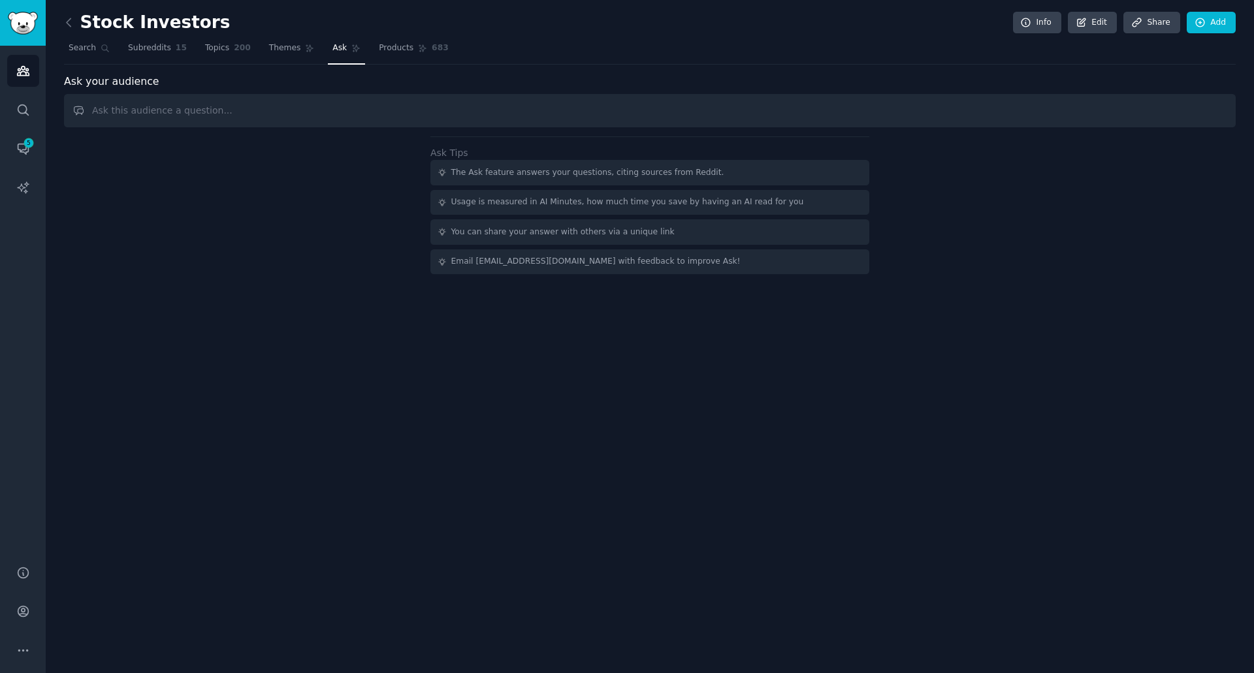
click at [283, 103] on input "text" at bounding box center [650, 110] width 1172 height 33
type input "Which stocks are hot right now?"
click at [304, 225] on div "Ask Tips The Ask feature answers your questions, citing sources from Reddit. Us…" at bounding box center [650, 206] width 1172 height 138
click at [297, 116] on input "Which stocks are hot right now?" at bounding box center [650, 110] width 1172 height 33
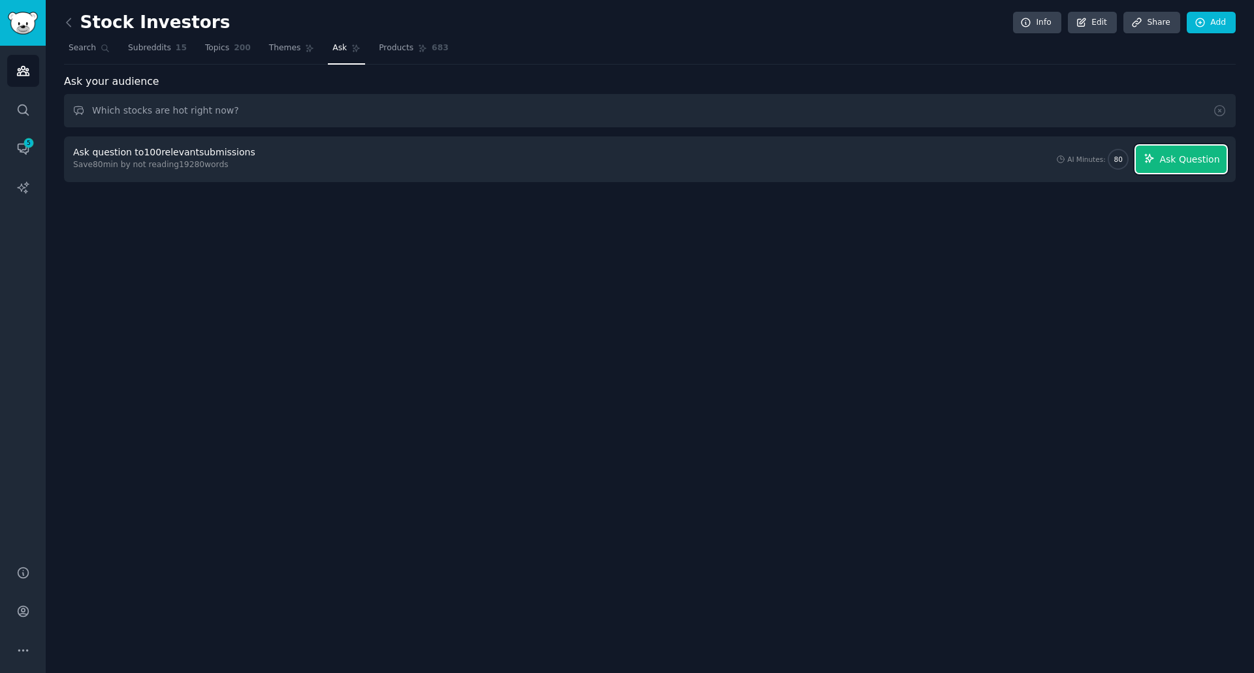
click at [1170, 158] on span "Ask Question" at bounding box center [1189, 160] width 60 height 14
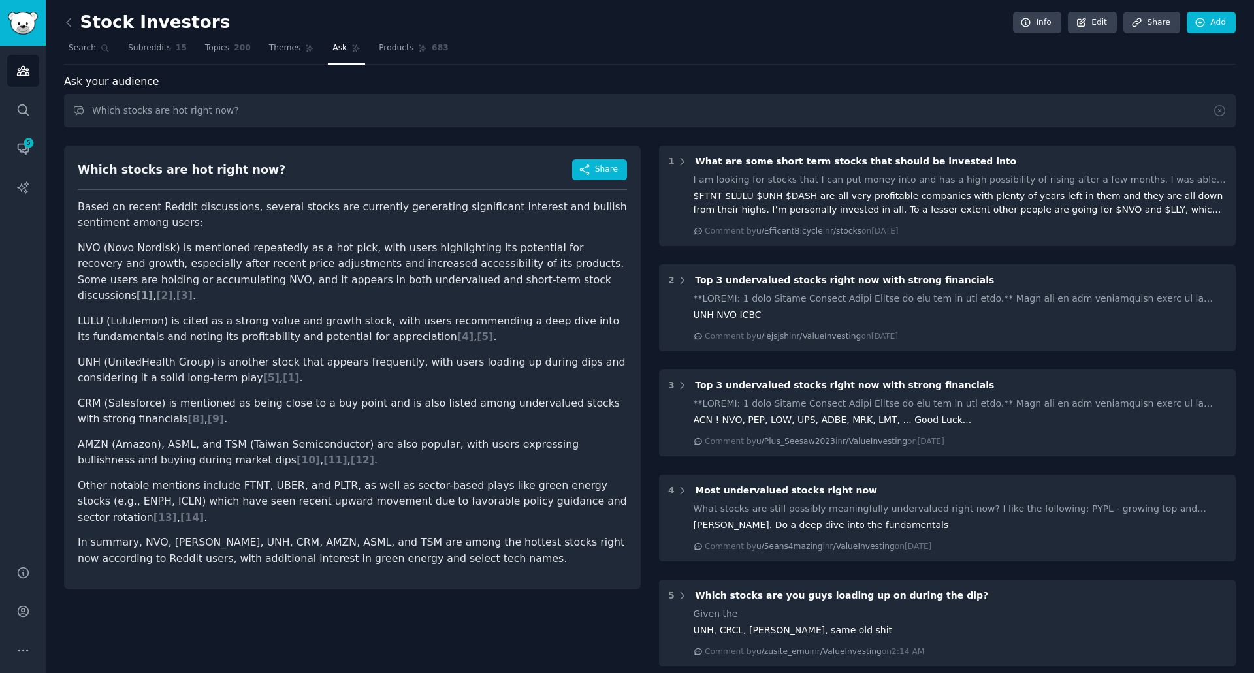
click at [153, 289] on span "[ 1 ]" at bounding box center [145, 295] width 16 height 12
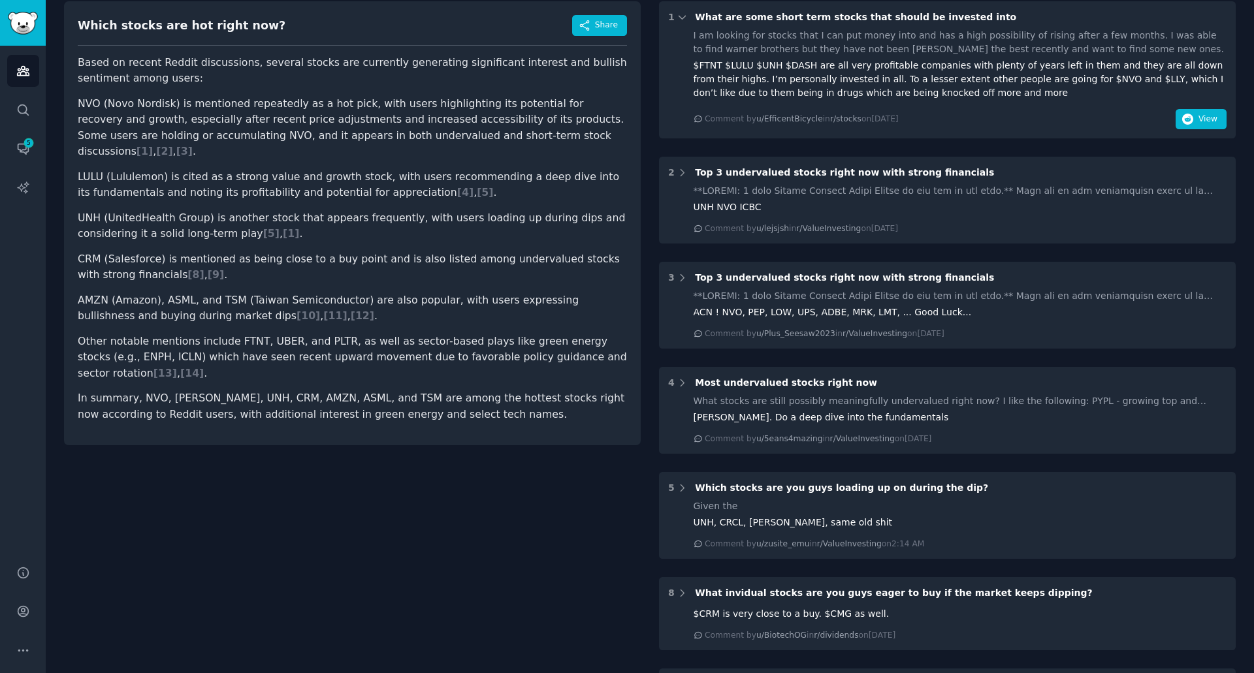
scroll to position [146, 0]
click at [1193, 121] on button "View" at bounding box center [1201, 118] width 51 height 21
click at [351, 308] on span "[ 12 ]" at bounding box center [363, 314] width 24 height 12
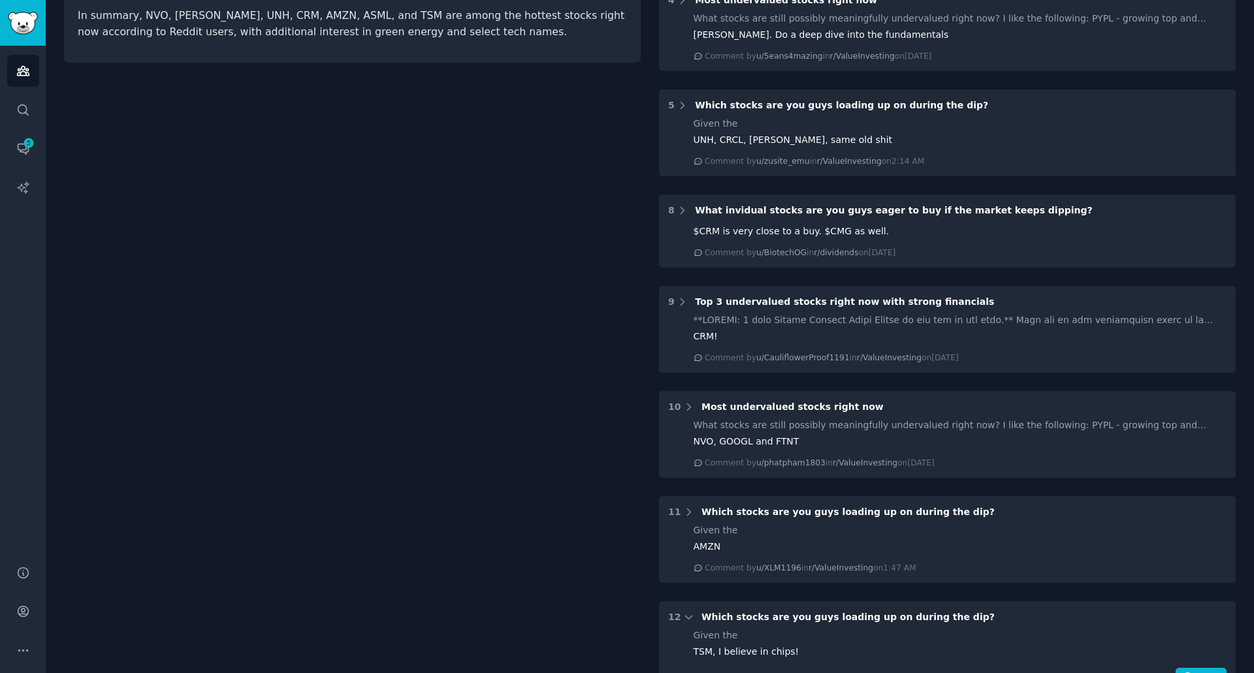
scroll to position [972, 0]
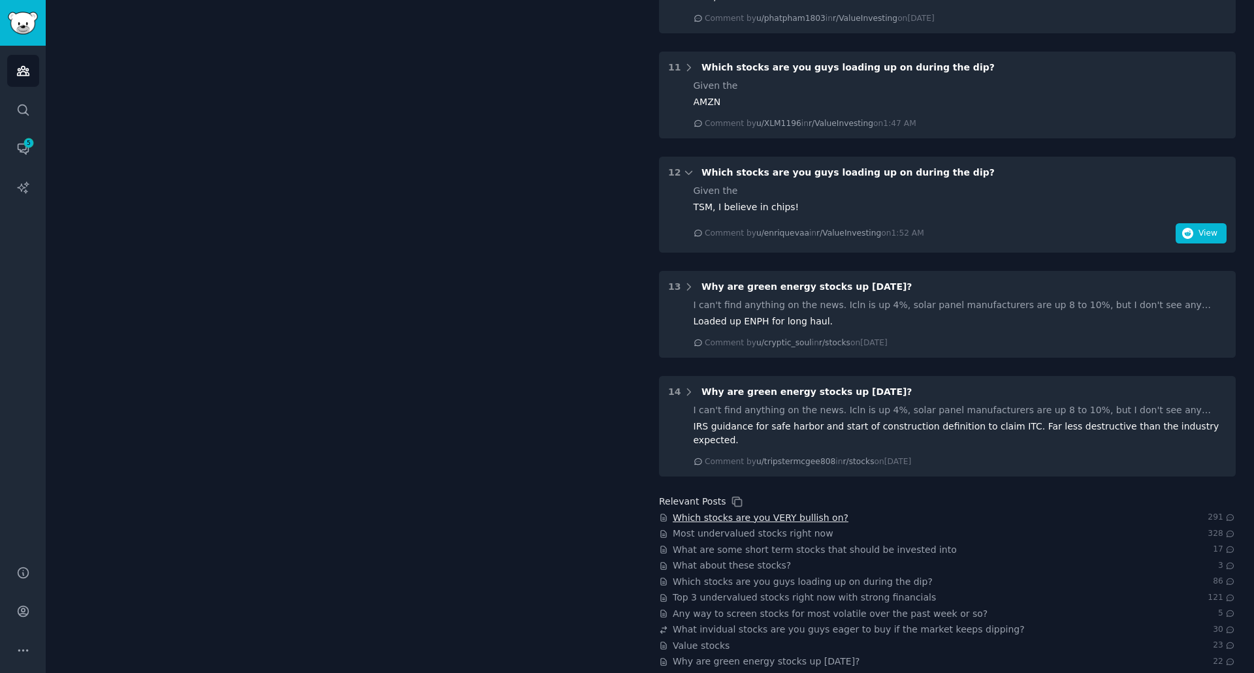
click at [758, 511] on span "Which stocks are you VERY bullish on?" at bounding box center [761, 518] width 176 height 14
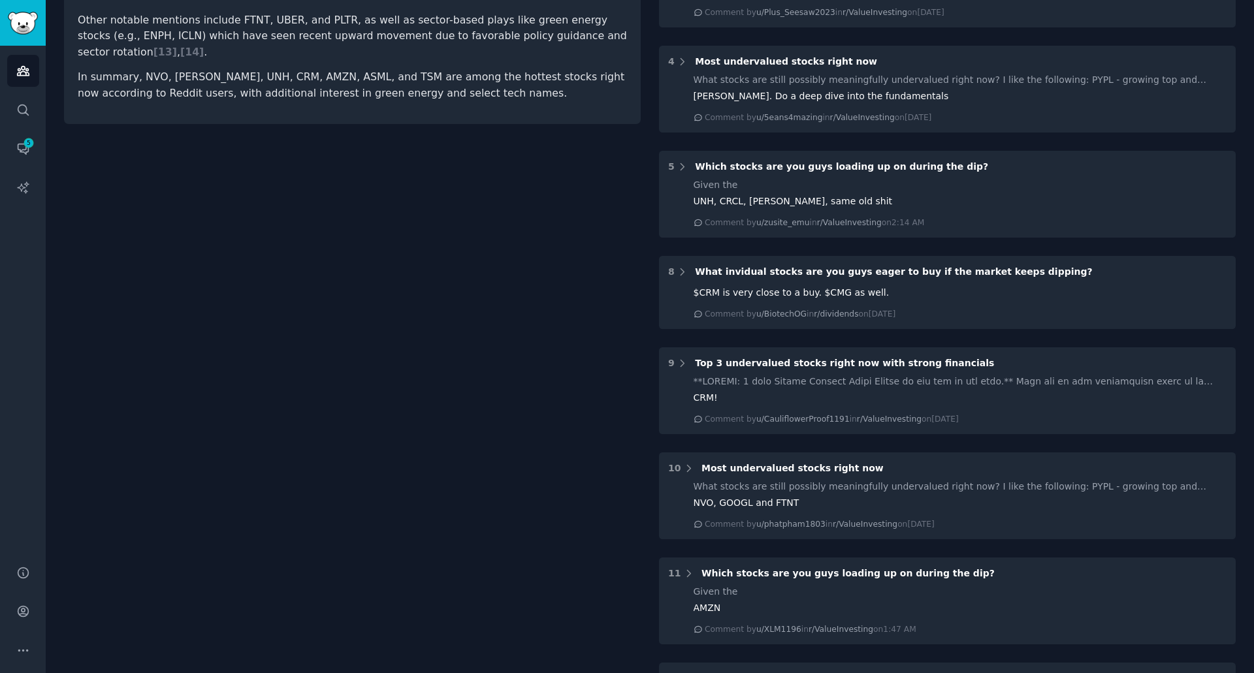
scroll to position [101, 0]
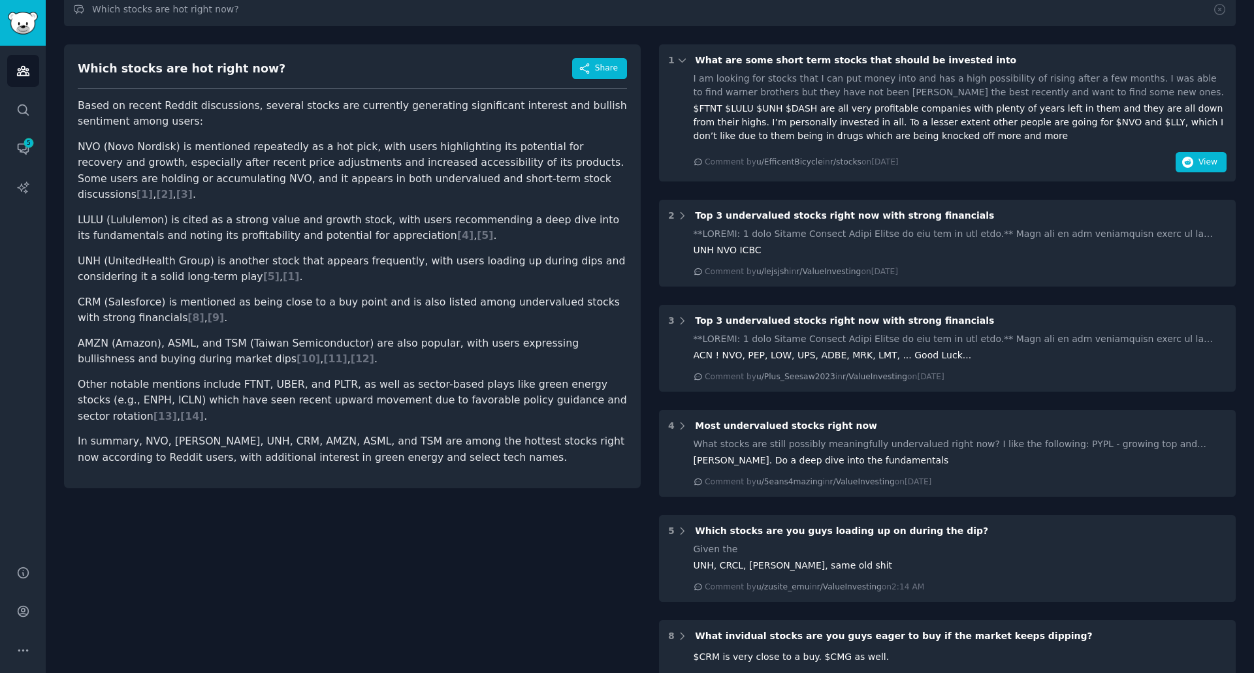
click at [289, 434] on p "In summary, NVO, [PERSON_NAME], UNH, CRM, AMZN, ASML, and TSM are among the hot…" at bounding box center [352, 450] width 549 height 32
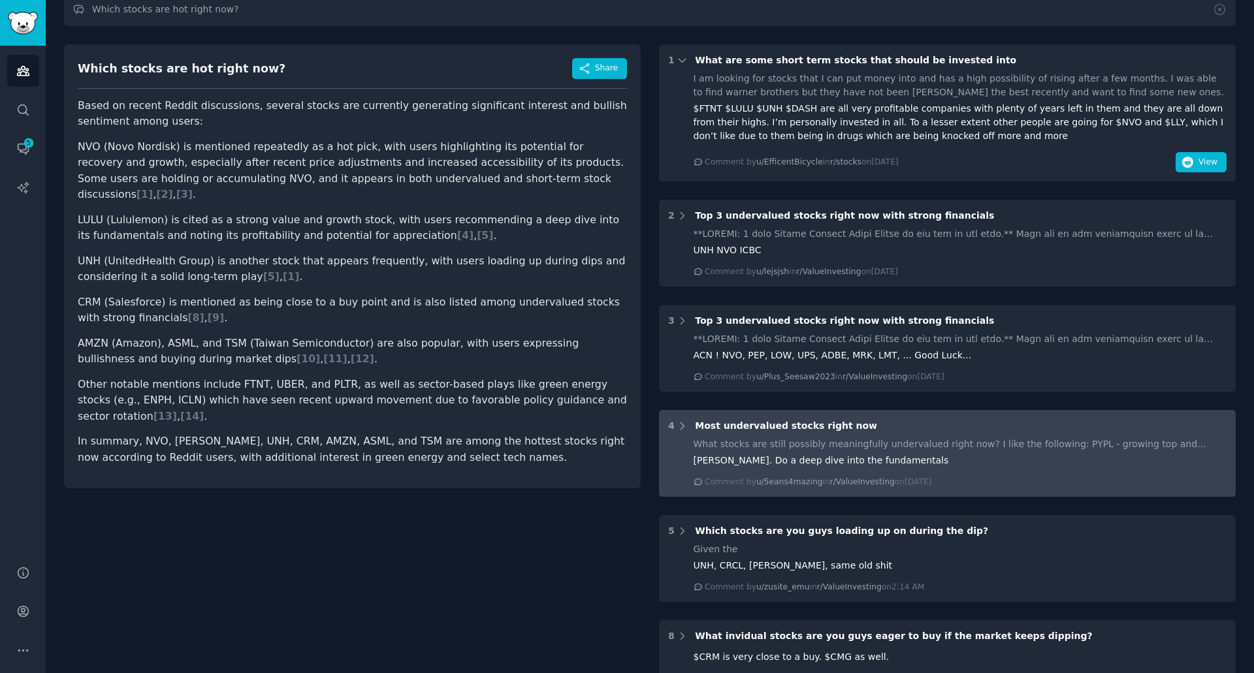
click at [876, 430] on div "4 Most undervalued stocks right now" at bounding box center [947, 426] width 558 height 14
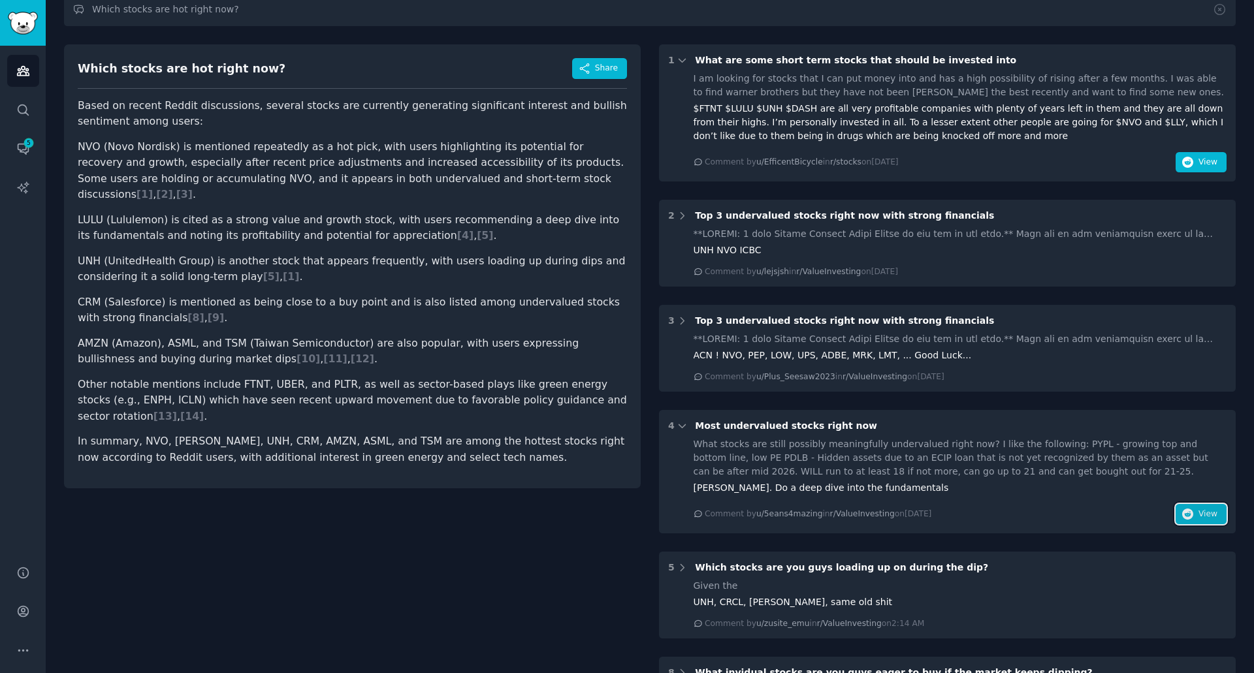
click at [1191, 516] on icon "button" at bounding box center [1188, 515] width 12 height 12
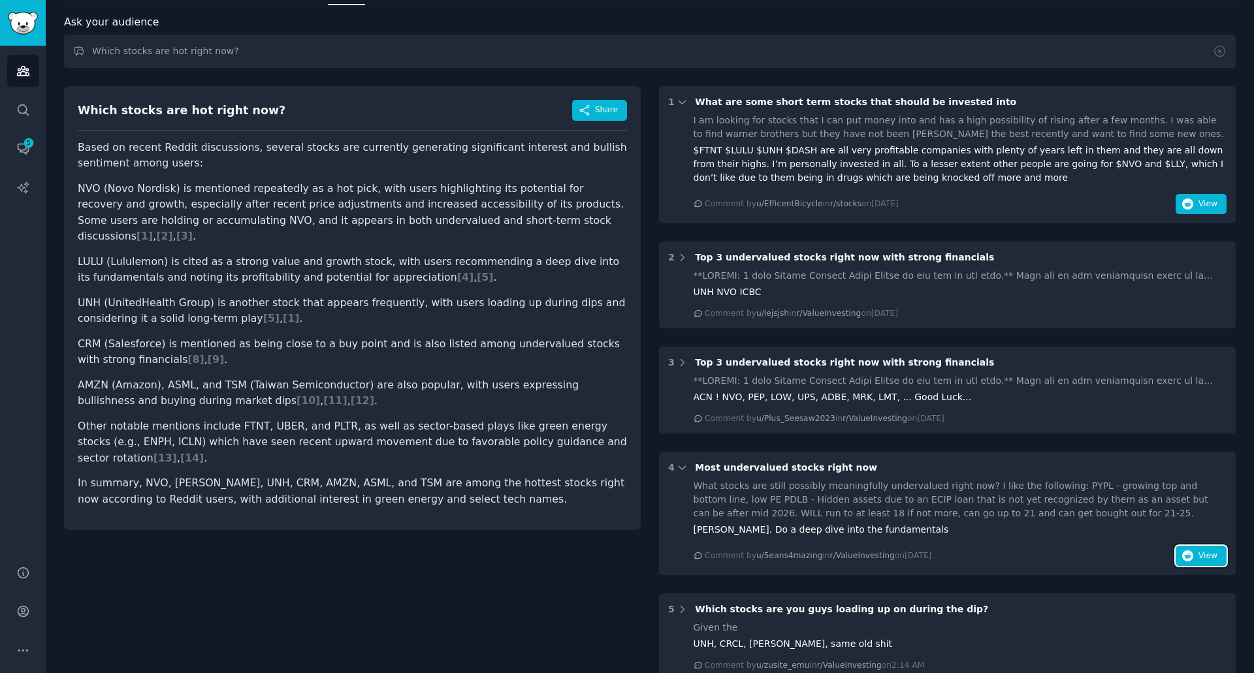
scroll to position [0, 0]
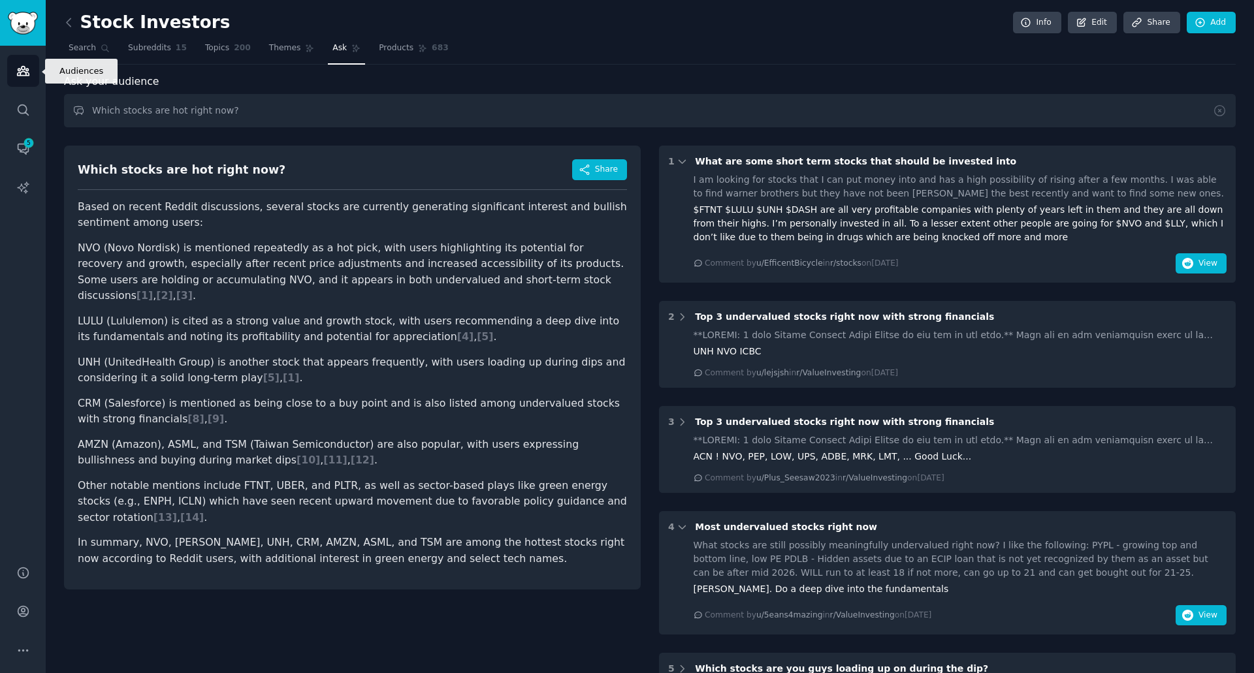
click at [26, 69] on icon "Sidebar" at bounding box center [23, 71] width 12 height 9
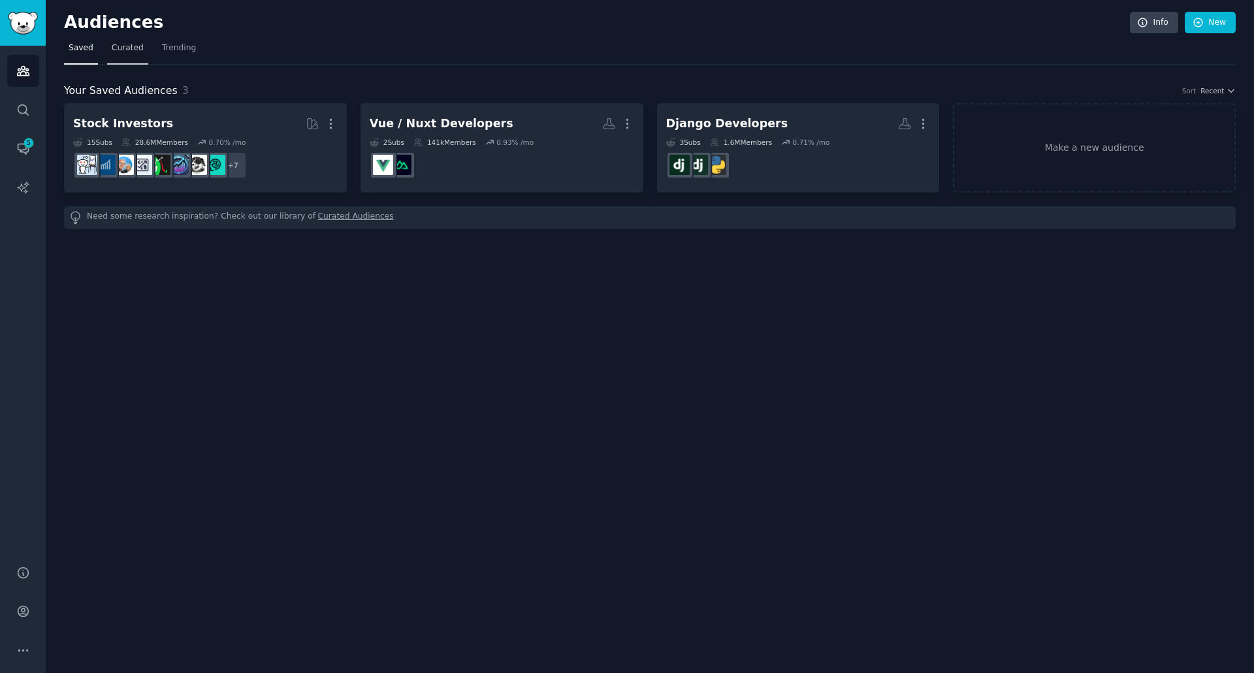
click at [120, 39] on link "Curated" at bounding box center [127, 51] width 41 height 27
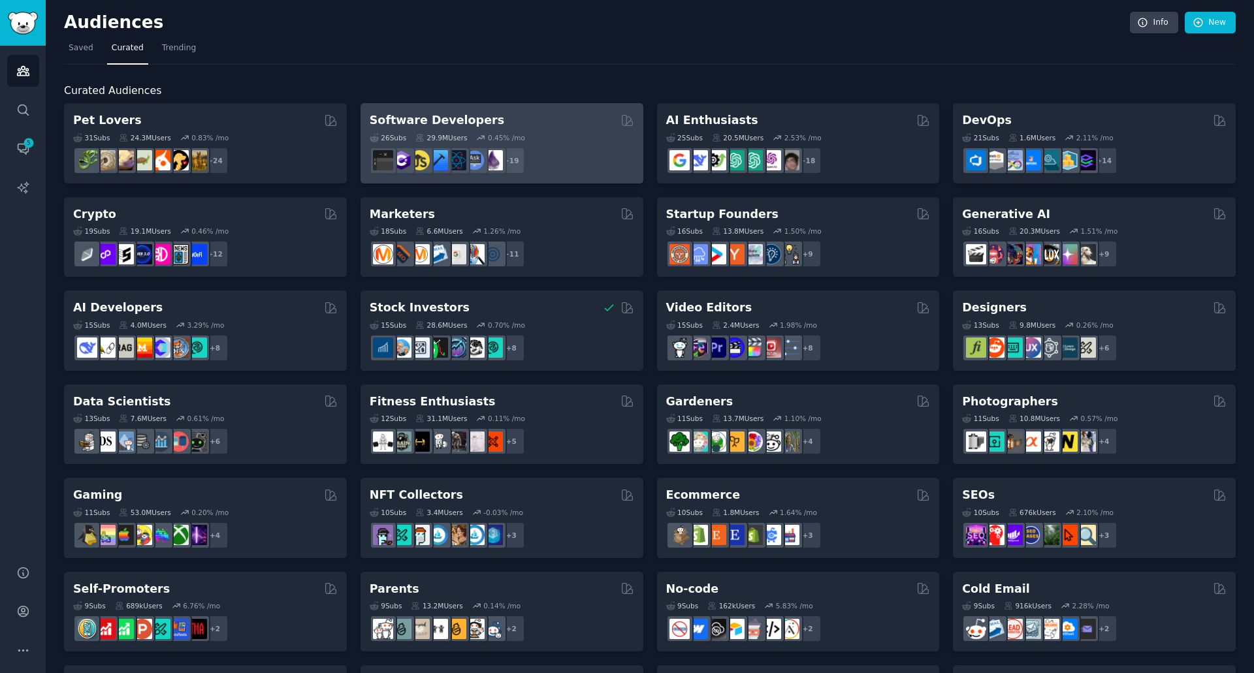
click at [538, 123] on div "Software Developers" at bounding box center [502, 120] width 265 height 16
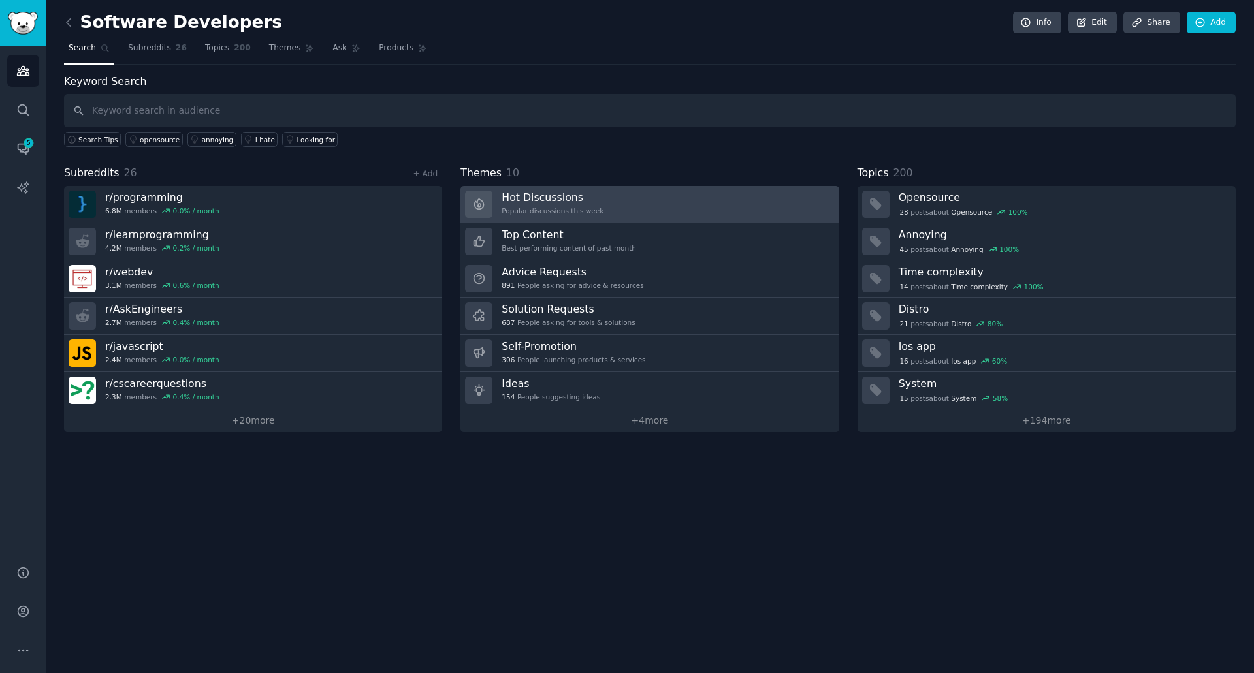
click at [649, 211] on link "Hot Discussions Popular discussions this week" at bounding box center [649, 204] width 378 height 37
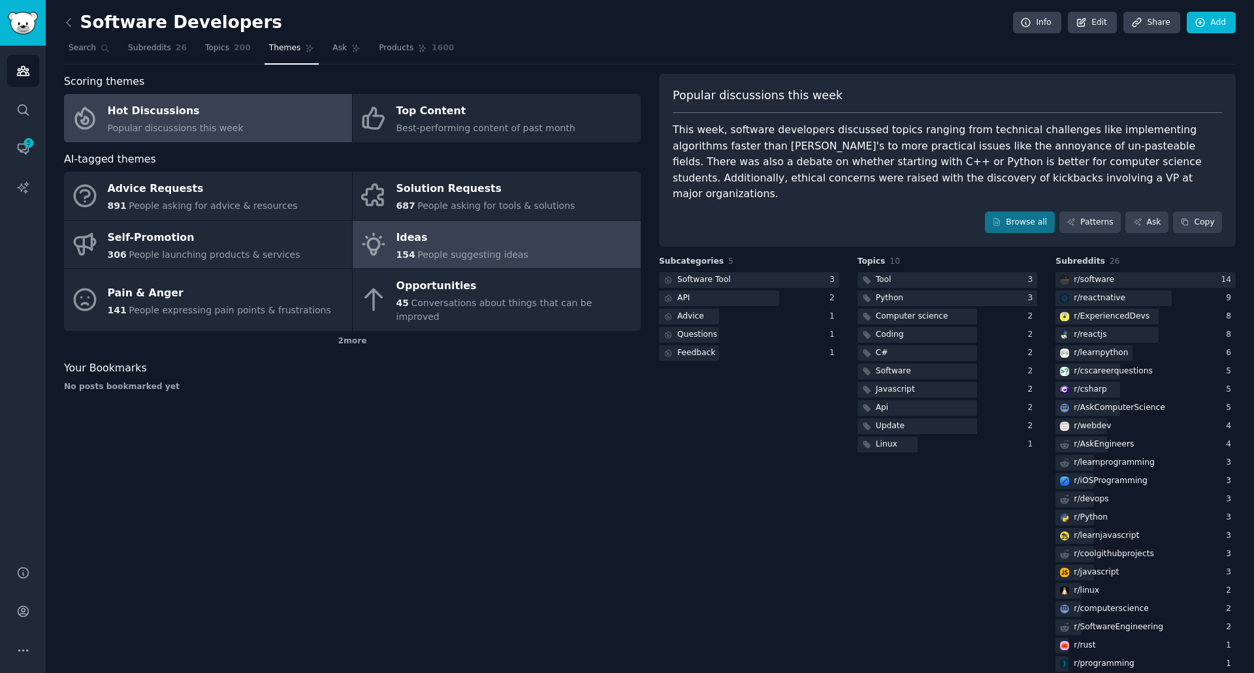
click at [504, 239] on div "Ideas" at bounding box center [462, 237] width 132 height 21
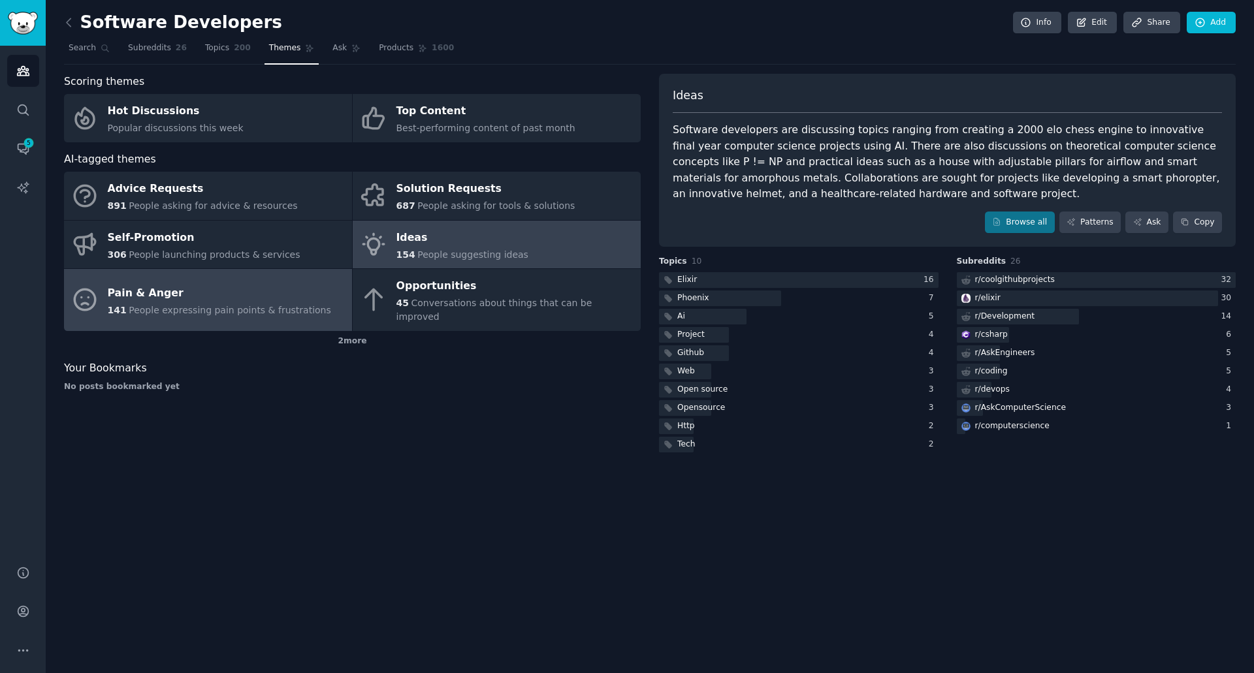
click at [220, 305] on span "People expressing pain points & frustrations" at bounding box center [230, 310] width 202 height 10
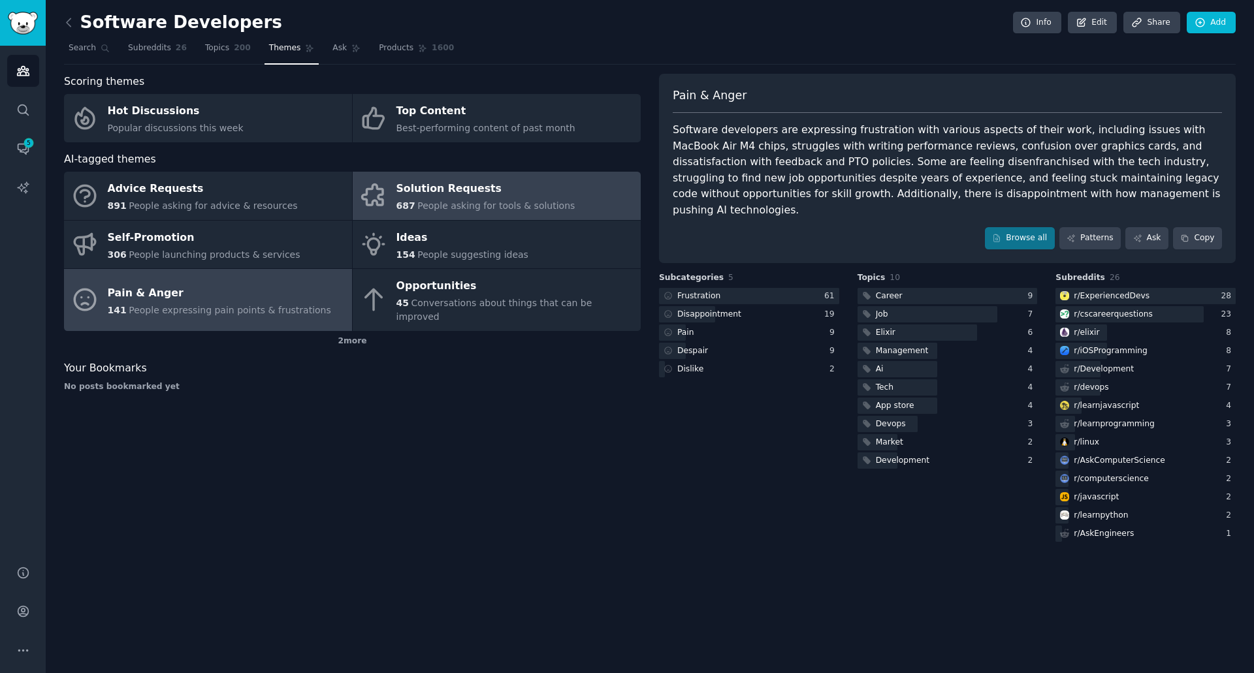
click at [485, 203] on span "People asking for tools & solutions" at bounding box center [495, 206] width 157 height 10
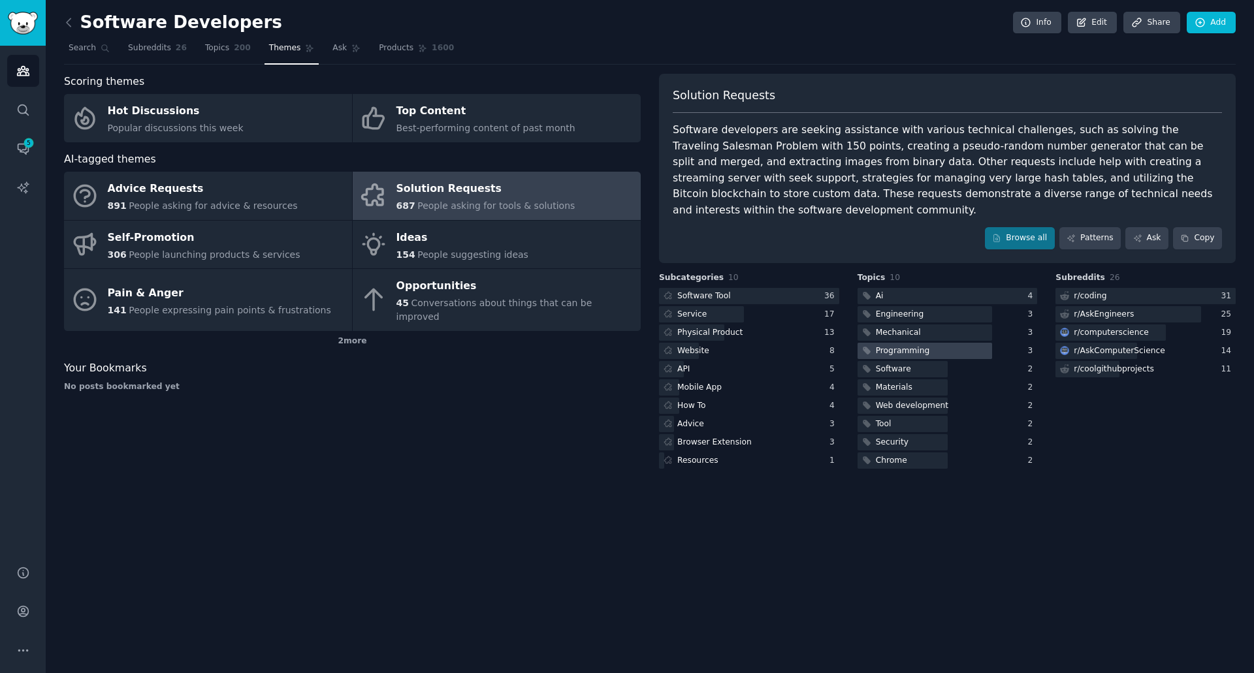
click at [916, 346] on div "Programming" at bounding box center [903, 352] width 54 height 12
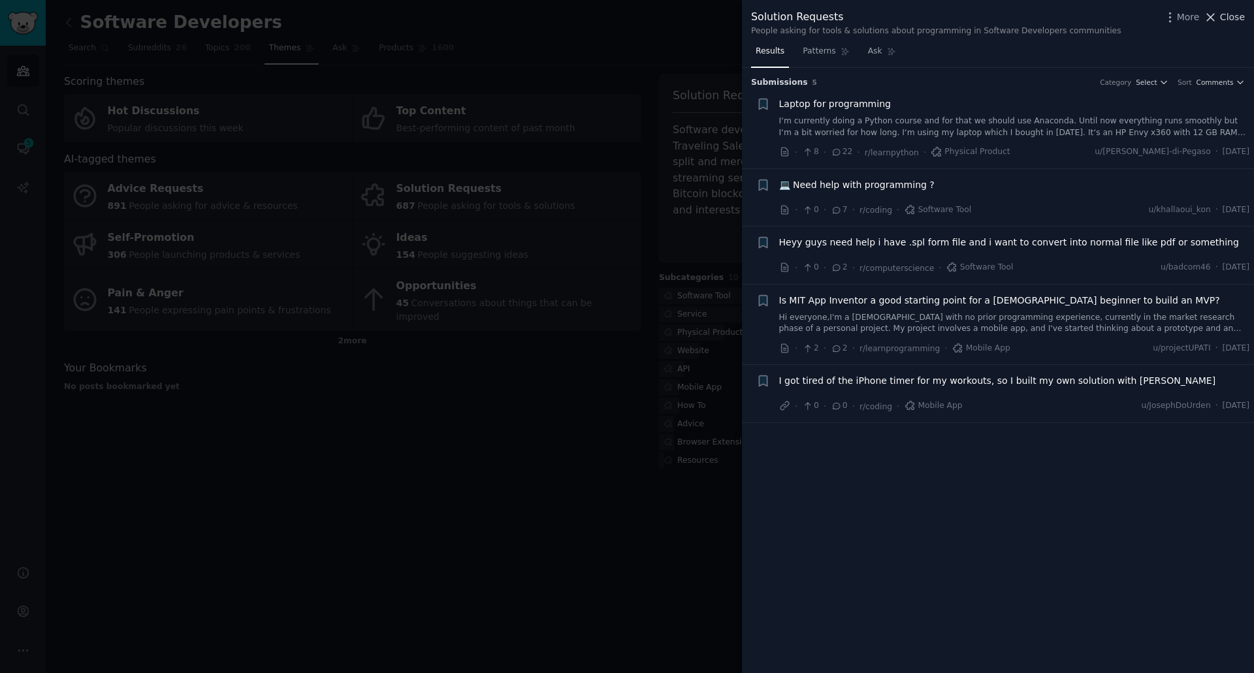
click at [1238, 12] on span "Close" at bounding box center [1232, 17] width 25 height 14
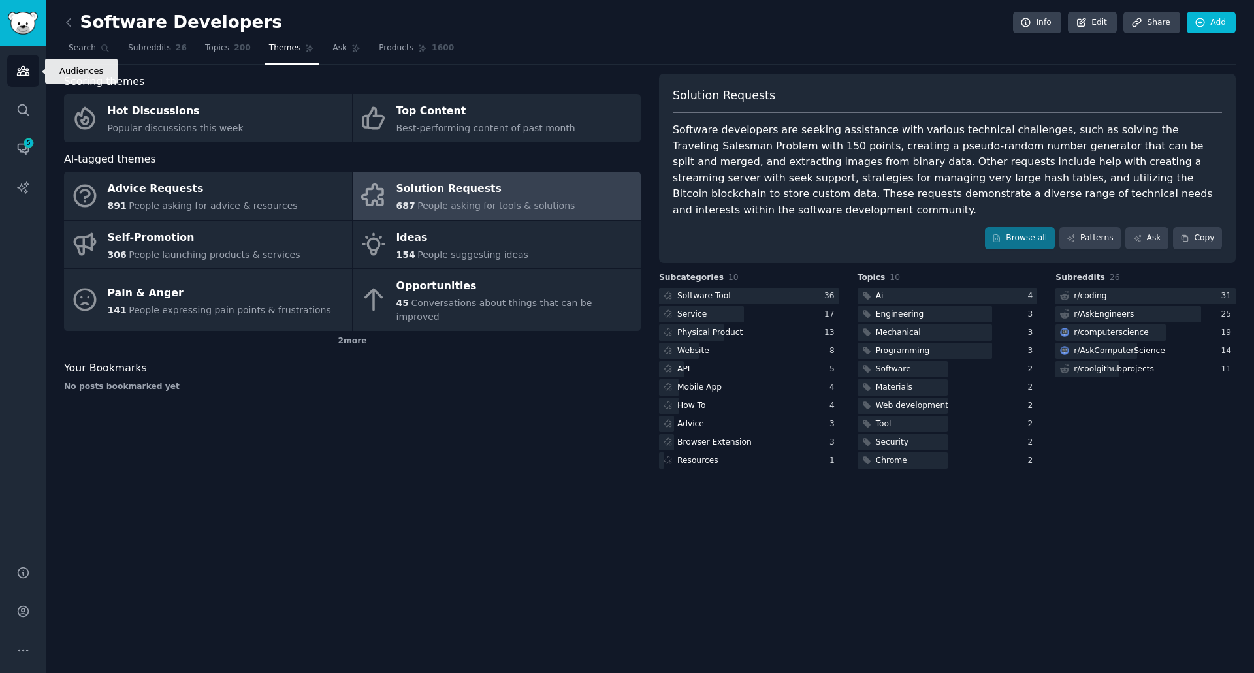
click at [18, 76] on icon "Sidebar" at bounding box center [23, 71] width 12 height 9
